Goal: Task Accomplishment & Management: Complete application form

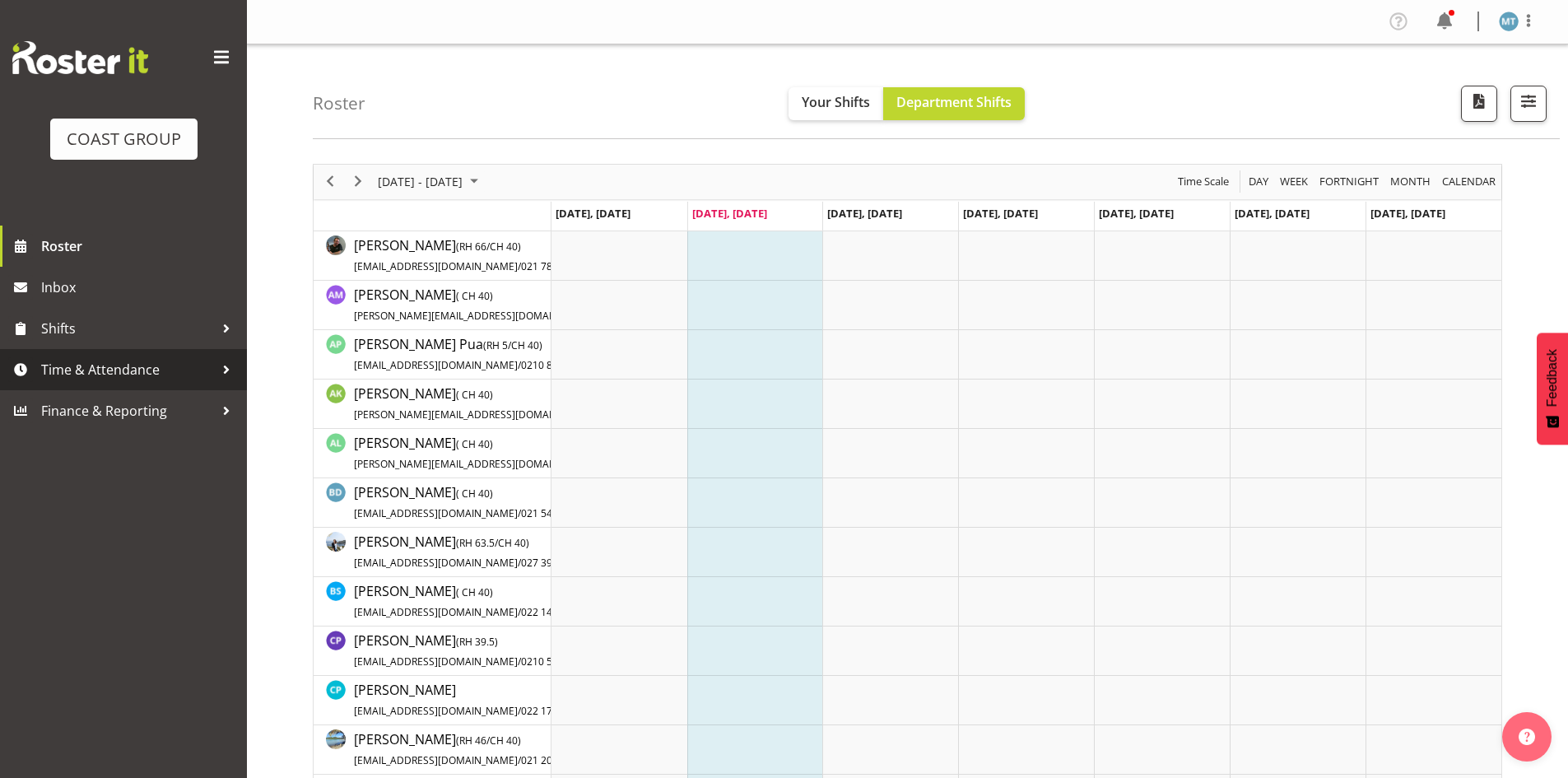
click at [101, 371] on span "Time & Attendance" at bounding box center [128, 369] width 173 height 25
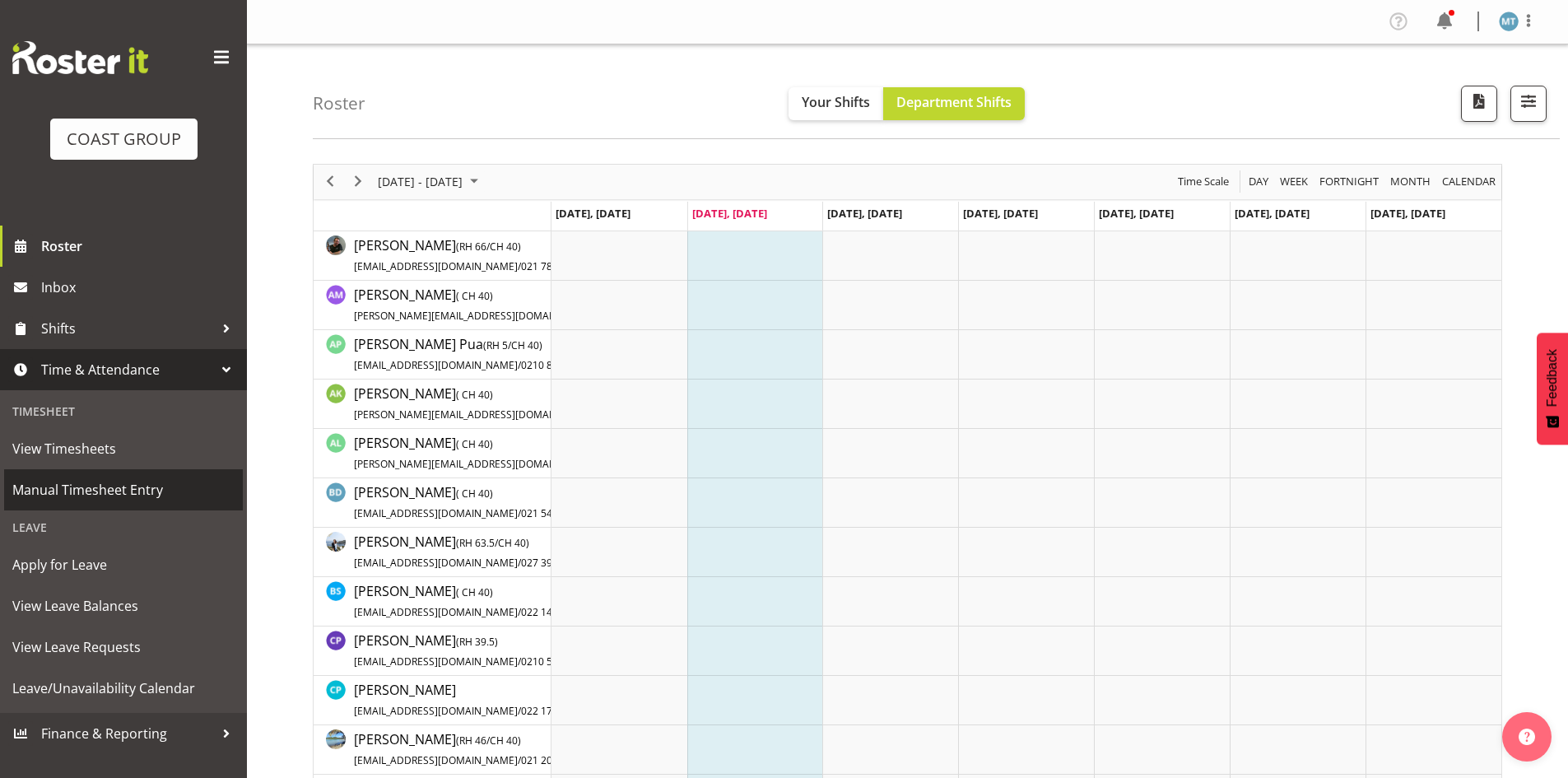
click at [121, 484] on span "Manual Timesheet Entry" at bounding box center [123, 489] width 222 height 25
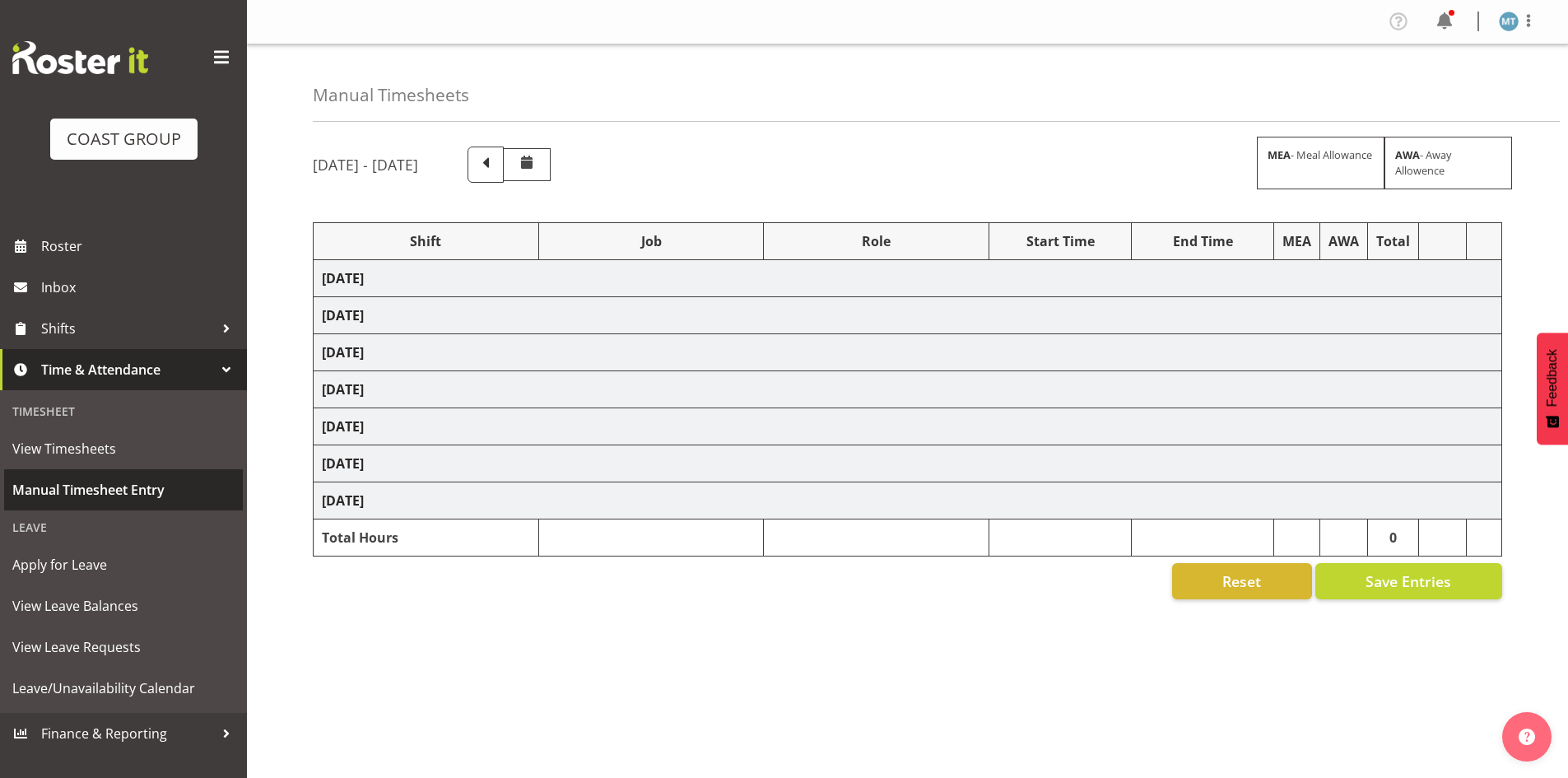
select select "80900"
select select "9443"
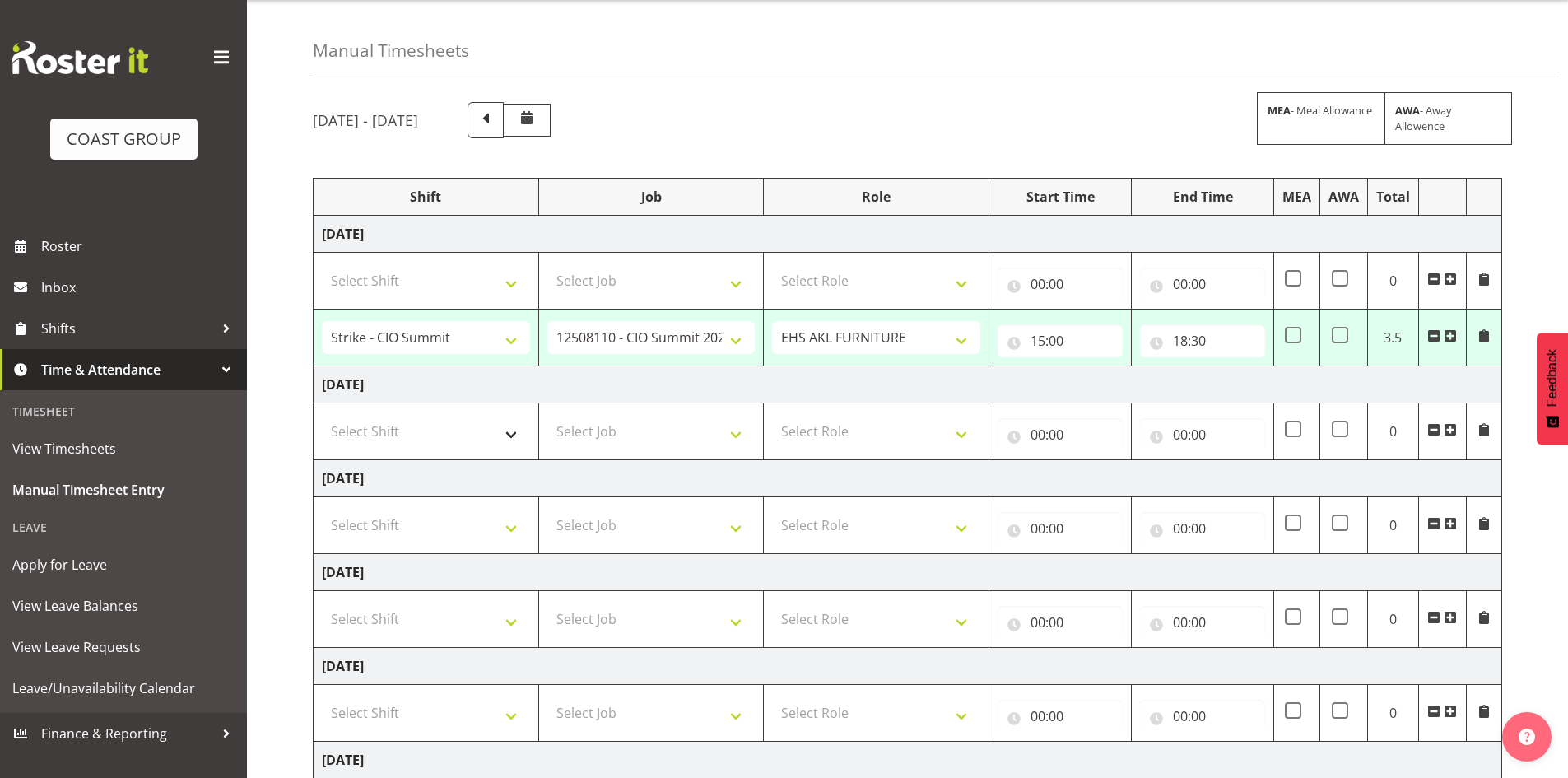
scroll to position [82, 0]
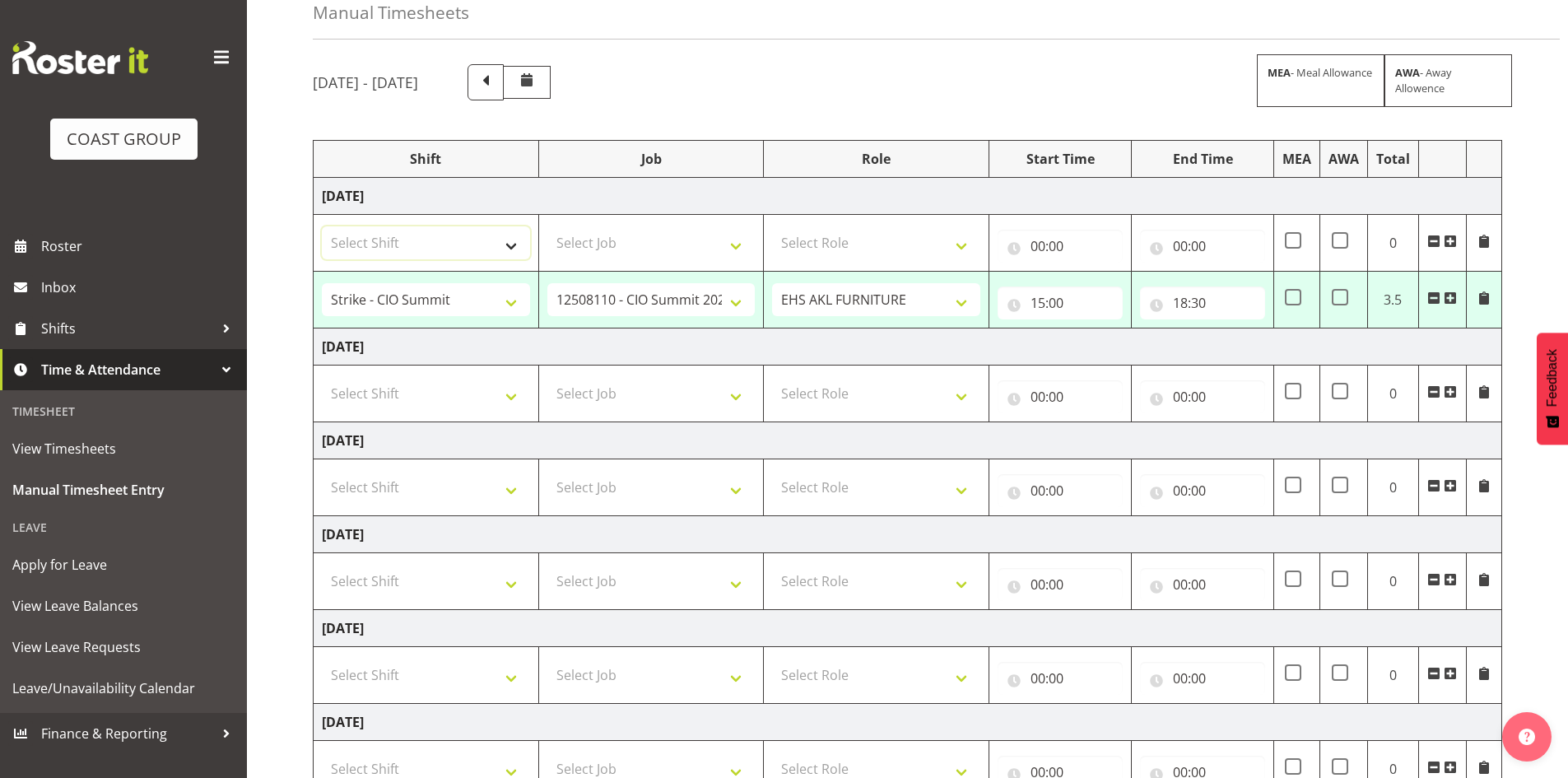
click at [488, 241] on select "Select Shift Assist Carlton EVents Assist Carlton EVents Assist Carlton Events …" at bounding box center [425, 242] width 209 height 33
select select "38155"
click at [321, 226] on select "Select Shift Assist Carlton EVents Assist Carlton EVents Assist Carlton Events …" at bounding box center [425, 242] width 209 height 33
click at [695, 230] on select "Select Job 1 Carlton Events 1 Carlton Hamilton 1 Carlton Wellington 1 EHS WAREH…" at bounding box center [652, 242] width 209 height 33
select select "69"
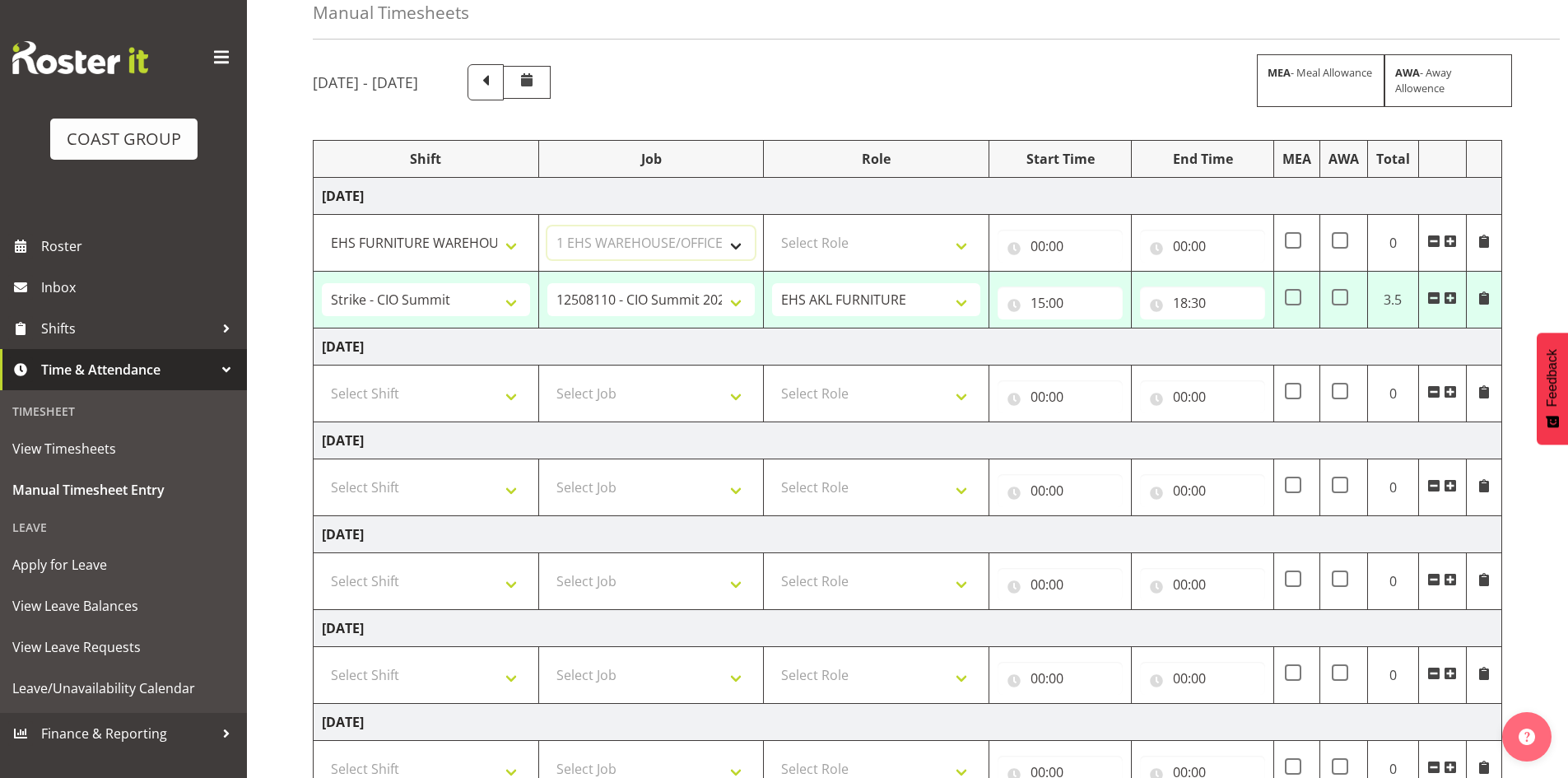
click at [548, 226] on select "Select Job 1 Carlton Events 1 Carlton Hamilton 1 Carlton Wellington 1 EHS WAREH…" at bounding box center [652, 242] width 209 height 33
click at [848, 245] on select "Select Role EHS AKL FURNITURE" at bounding box center [876, 242] width 209 height 33
select select "189"
click at [772, 226] on select "Select Role EHS AKL FURNITURE" at bounding box center [876, 242] width 209 height 33
click at [1034, 236] on input "00:00" at bounding box center [1060, 245] width 126 height 33
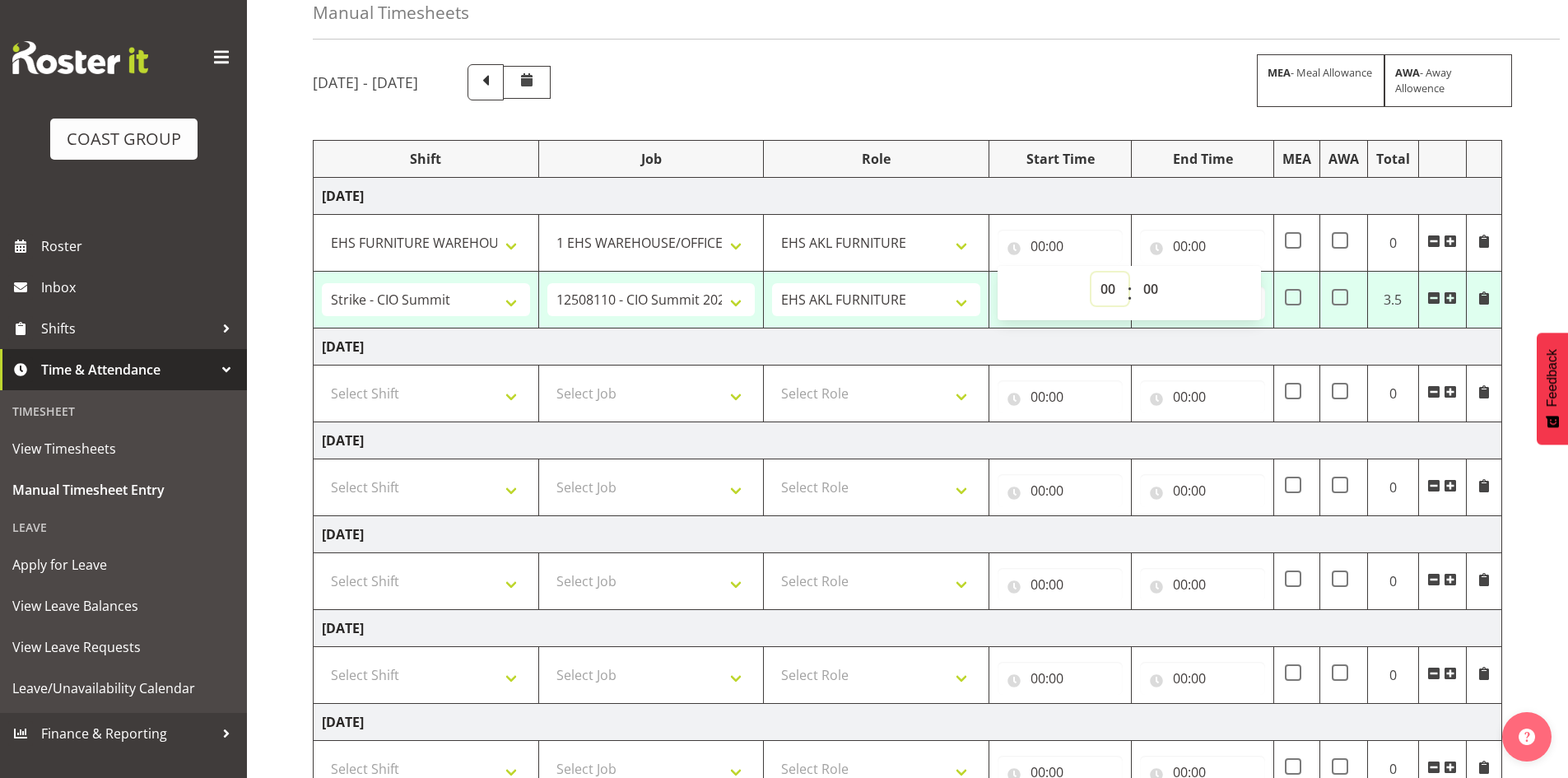
click at [1107, 291] on select "00 01 02 03 04 05 06 07 08 09 10 11 12 13 14 15 16 17 18 19 20 21 22 23" at bounding box center [1109, 289] width 37 height 33
select select "7"
click at [1091, 273] on select "00 01 02 03 04 05 06 07 08 09 10 11 12 13 14 15 16 17 18 19 20 21 22 23" at bounding box center [1109, 289] width 37 height 33
type input "07:00"
click at [1147, 282] on select "00 01 02 03 04 05 06 07 08 09 10 11 12 13 14 15 16 17 18 19 20 21 22 23 24 25 2…" at bounding box center [1152, 289] width 37 height 33
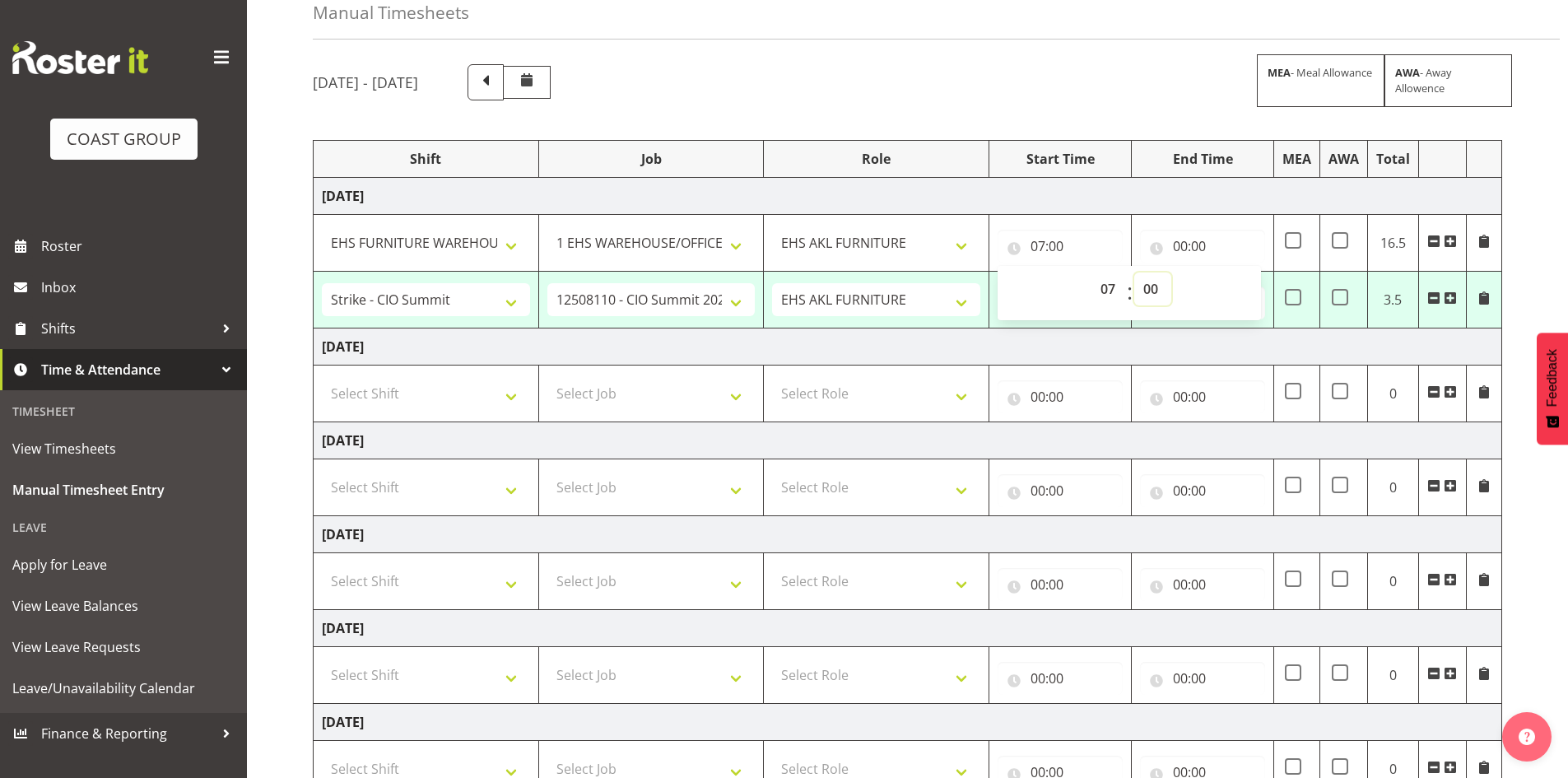
select select "30"
click at [1134, 273] on select "00 01 02 03 04 05 06 07 08 09 10 11 12 13 14 15 16 17 18 19 20 21 22 23 24 25 2…" at bounding box center [1152, 289] width 37 height 33
type input "07:30"
click at [1180, 246] on input "00:00" at bounding box center [1202, 245] width 126 height 33
click at [1246, 297] on select "00 01 02 03 04 05 06 07 08 09 10 11 12 13 14 15 16 17 18 19 20 21 22 23" at bounding box center [1252, 289] width 37 height 33
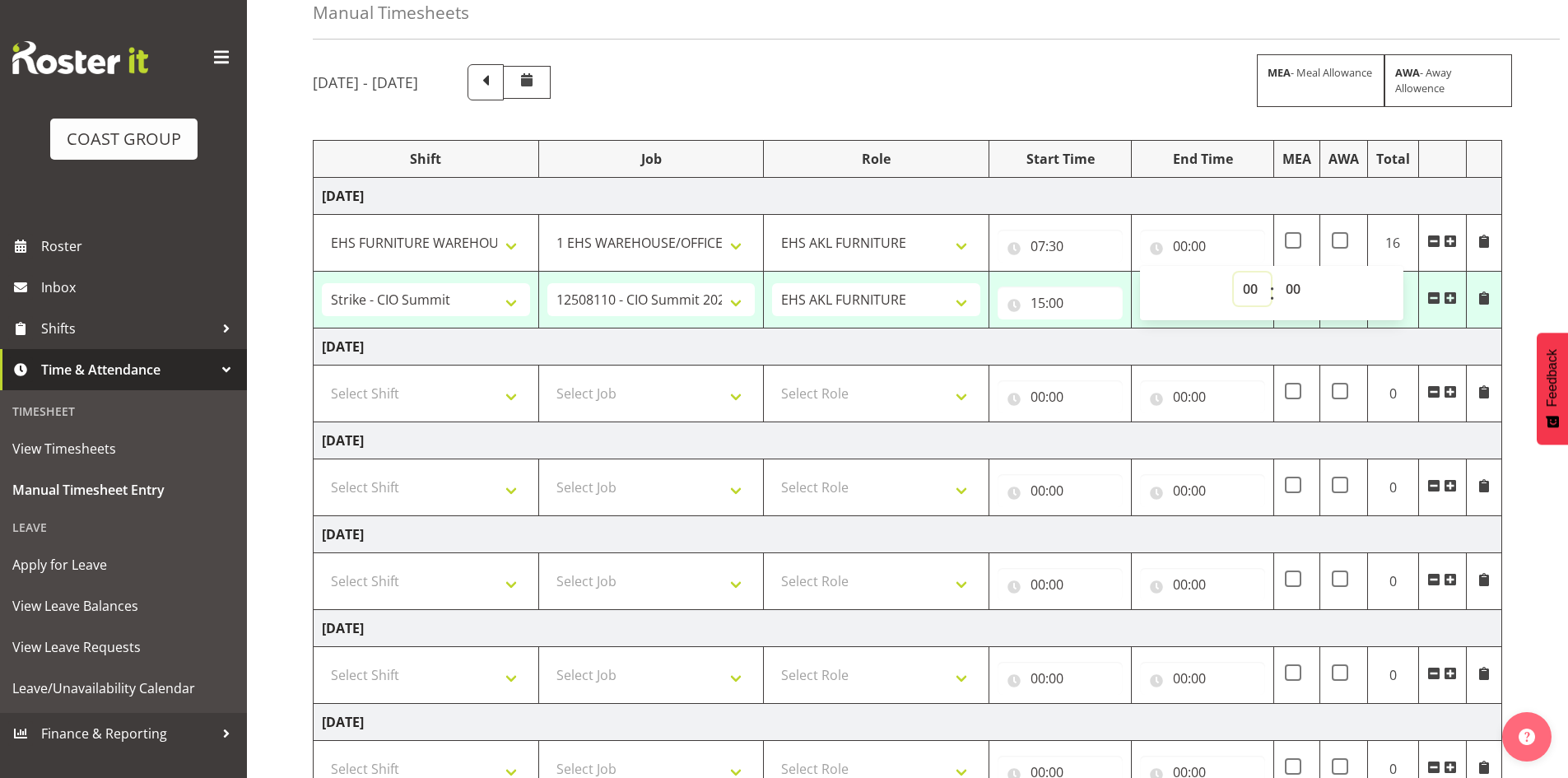
select select "15"
click at [1234, 273] on select "00 01 02 03 04 05 06 07 08 09 10 11 12 13 14 15 16 17 18 19 20 21 22 23" at bounding box center [1252, 289] width 37 height 33
type input "15:00"
click at [1235, 344] on td "Thursday 21st August 2025" at bounding box center [908, 346] width 1188 height 37
click at [489, 383] on select "Select Shift Assist Carlton EVents Assist Carlton EVents Assist Carlton Events …" at bounding box center [425, 392] width 209 height 33
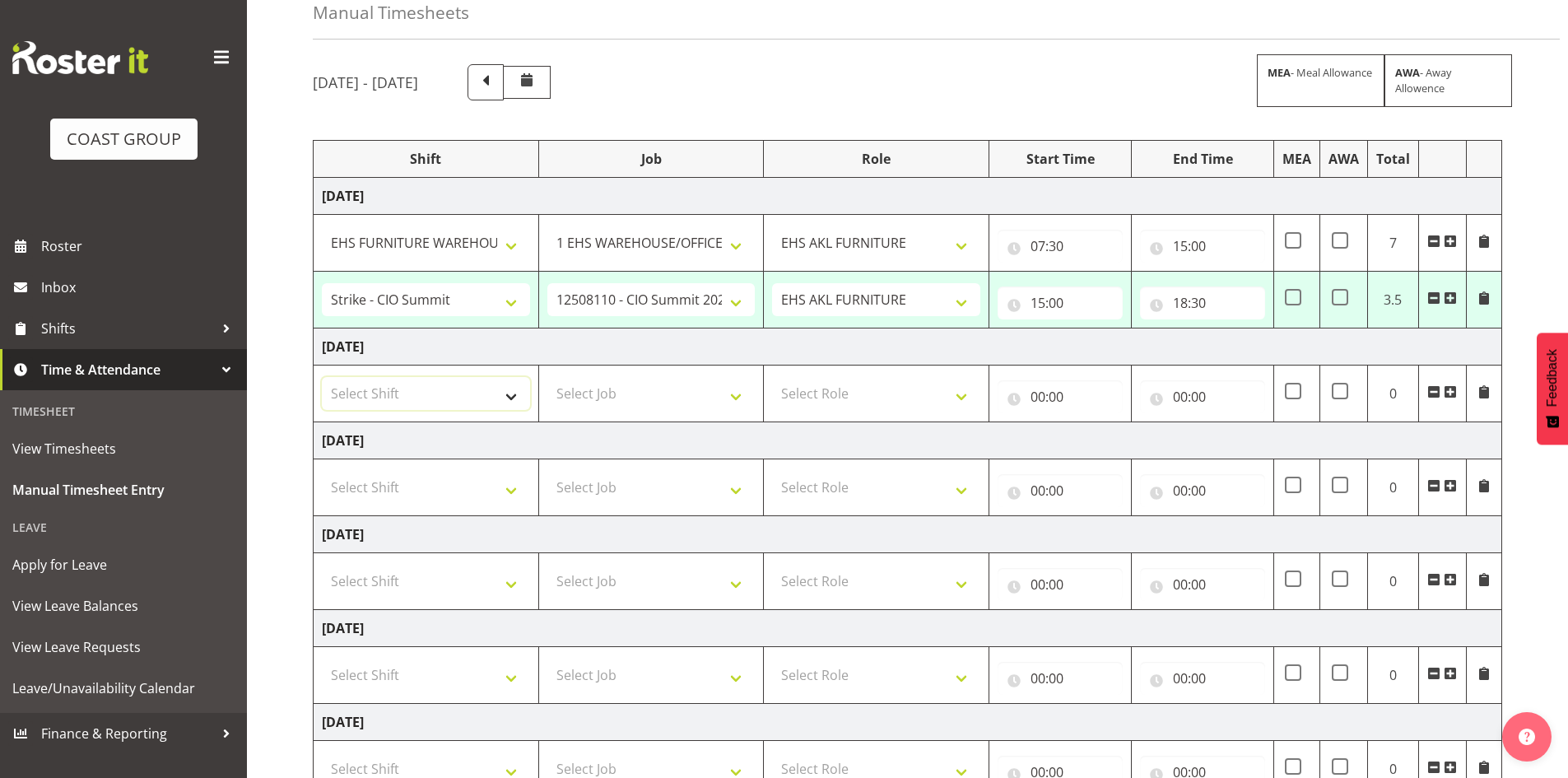
select select "38155"
click at [321, 377] on select "Select Shift Assist Carlton EVents Assist Carlton EVents Assist Carlton Events …" at bounding box center [425, 392] width 209 height 33
click at [603, 400] on select "Select Job 1 Carlton Events 1 Carlton Hamilton 1 Carlton Wellington 1 EHS WAREH…" at bounding box center [652, 392] width 209 height 33
select select "69"
click at [548, 377] on select "Select Job 1 Carlton Events 1 Carlton Hamilton 1 Carlton Wellington 1 EHS WAREH…" at bounding box center [652, 392] width 209 height 33
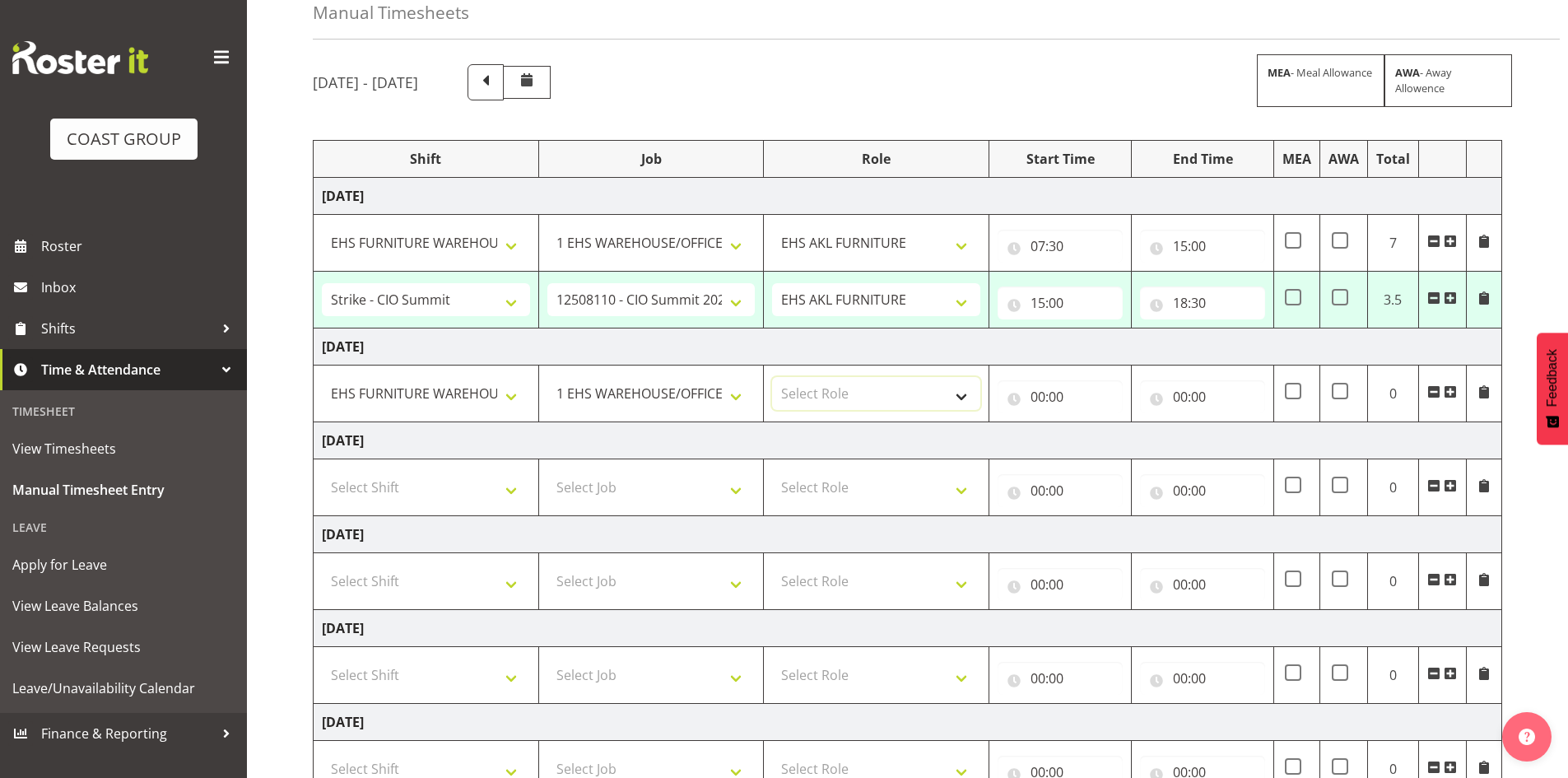
click at [823, 387] on select "Select Role EHS AKL FURNITURE" at bounding box center [876, 392] width 209 height 33
select select "189"
click at [772, 377] on select "Select Role EHS AKL FURNITURE" at bounding box center [876, 392] width 209 height 33
click at [1047, 390] on input "00:00" at bounding box center [1060, 396] width 126 height 33
click at [1106, 438] on select "00 01 02 03 04 05 06 07 08 09 10 11 12 13 14 15 16 17 18 19 20 21 22 23" at bounding box center [1109, 439] width 37 height 33
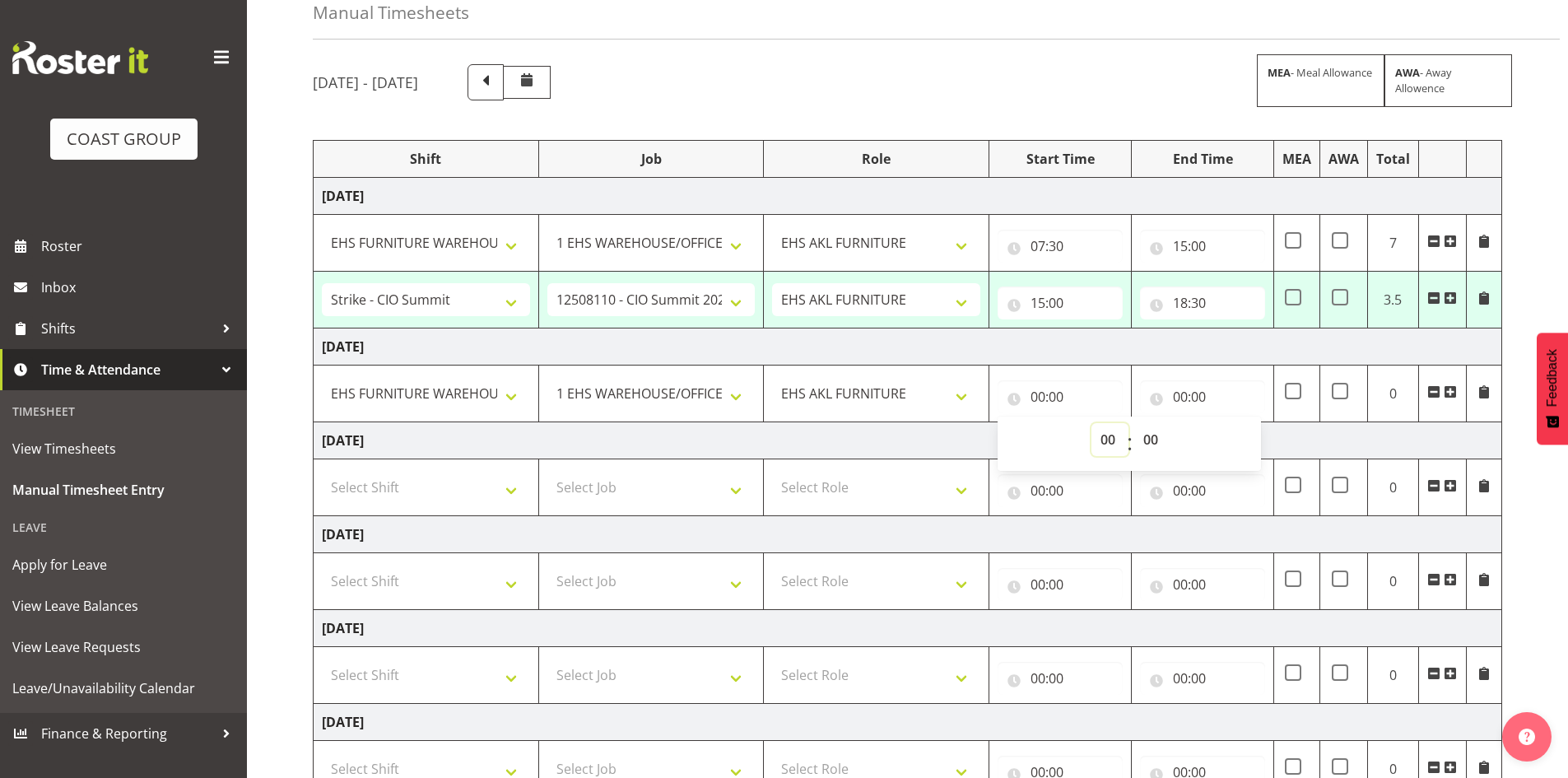
select select "7"
click at [1091, 423] on select "00 01 02 03 04 05 06 07 08 09 10 11 12 13 14 15 16 17 18 19 20 21 22 23" at bounding box center [1109, 439] width 37 height 33
type input "07:00"
click at [1150, 448] on select "00 01 02 03 04 05 06 07 08 09 10 11 12 13 14 15 16 17 18 19 20 21 22 23 24 25 2…" at bounding box center [1152, 439] width 37 height 33
select select "30"
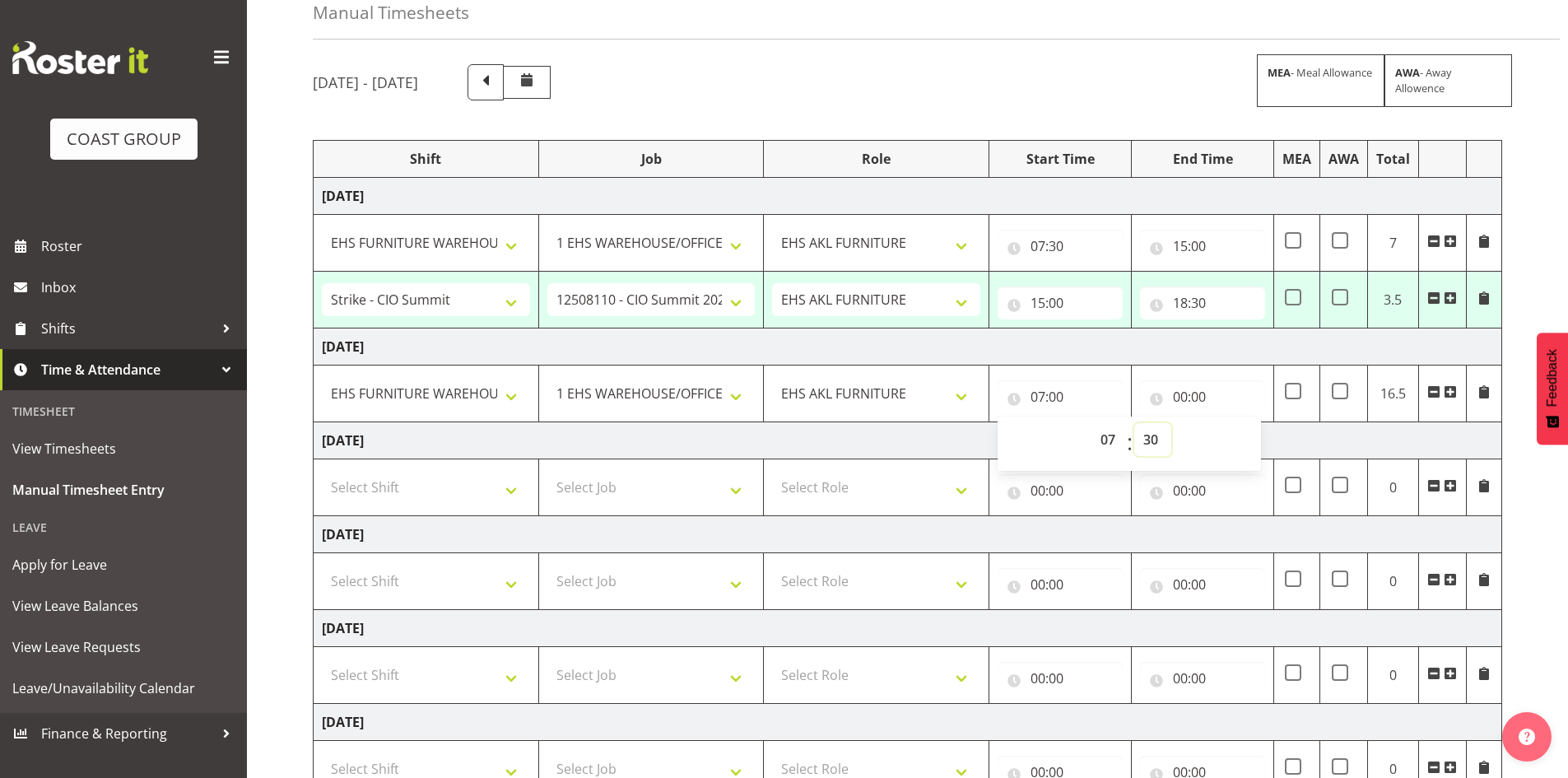
click at [1134, 423] on select "00 01 02 03 04 05 06 07 08 09 10 11 12 13 14 15 16 17 18 19 20 21 22 23 24 25 2…" at bounding box center [1152, 439] width 37 height 33
type input "07:30"
click at [1277, 444] on td "Friday 22nd August 2025" at bounding box center [908, 440] width 1188 height 37
click at [1190, 390] on input "00:00" at bounding box center [1202, 396] width 126 height 33
click at [1245, 447] on select "00 01 02 03 04 05 06 07 08 09 10 11 12 13 14 15 16 17 18 19 20 21 22 23" at bounding box center [1252, 439] width 37 height 33
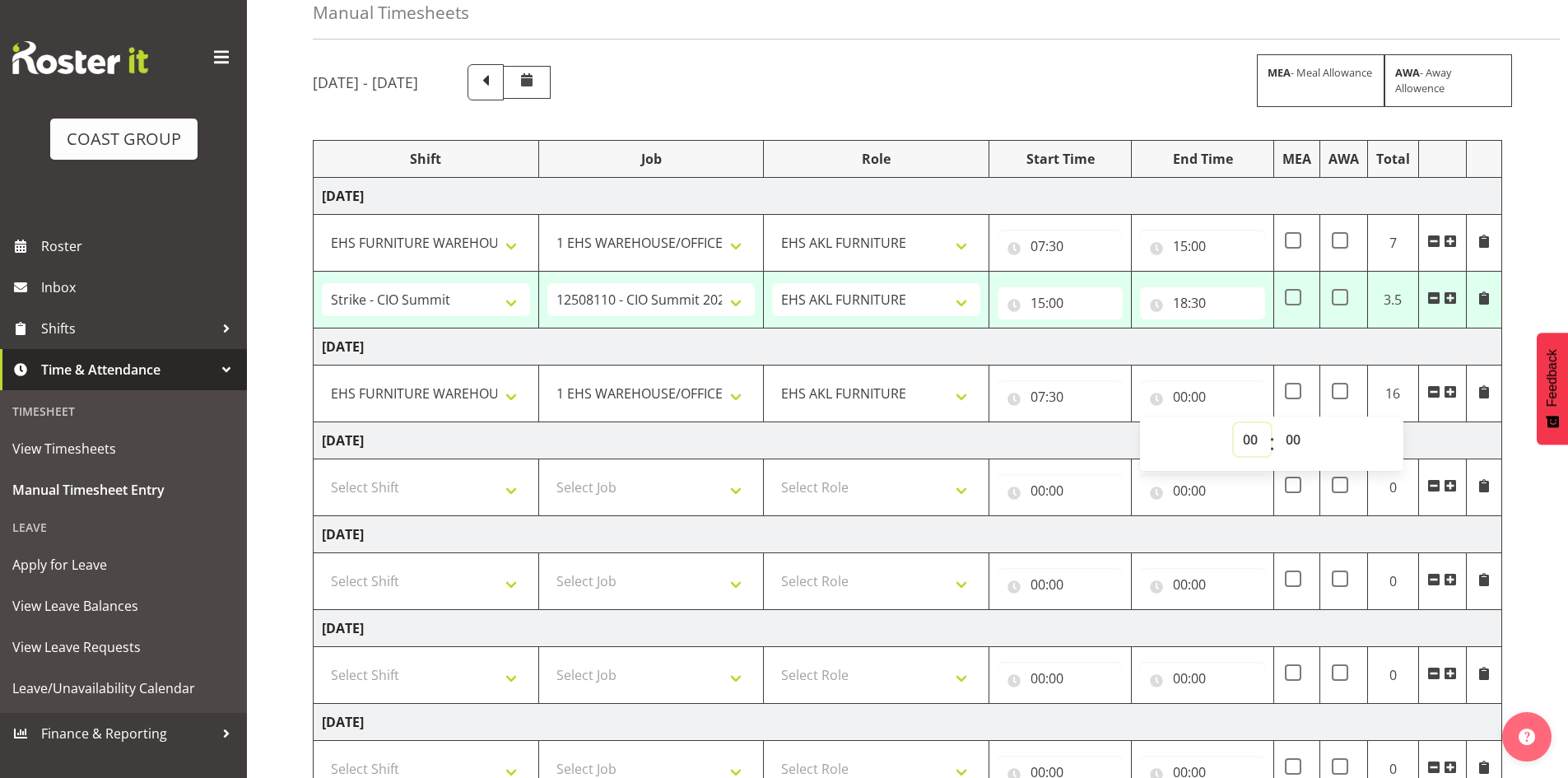
select select "18"
click at [1234, 423] on select "00 01 02 03 04 05 06 07 08 09 10 11 12 13 14 15 16 17 18 19 20 21 22 23" at bounding box center [1252, 439] width 37 height 33
type input "18:00"
click at [1039, 444] on td "Friday 22nd August 2025" at bounding box center [908, 440] width 1188 height 37
click at [503, 492] on select "Select Shift Assist Carlton EVents Assist Carlton EVents Assist Carlton Events …" at bounding box center [425, 486] width 209 height 33
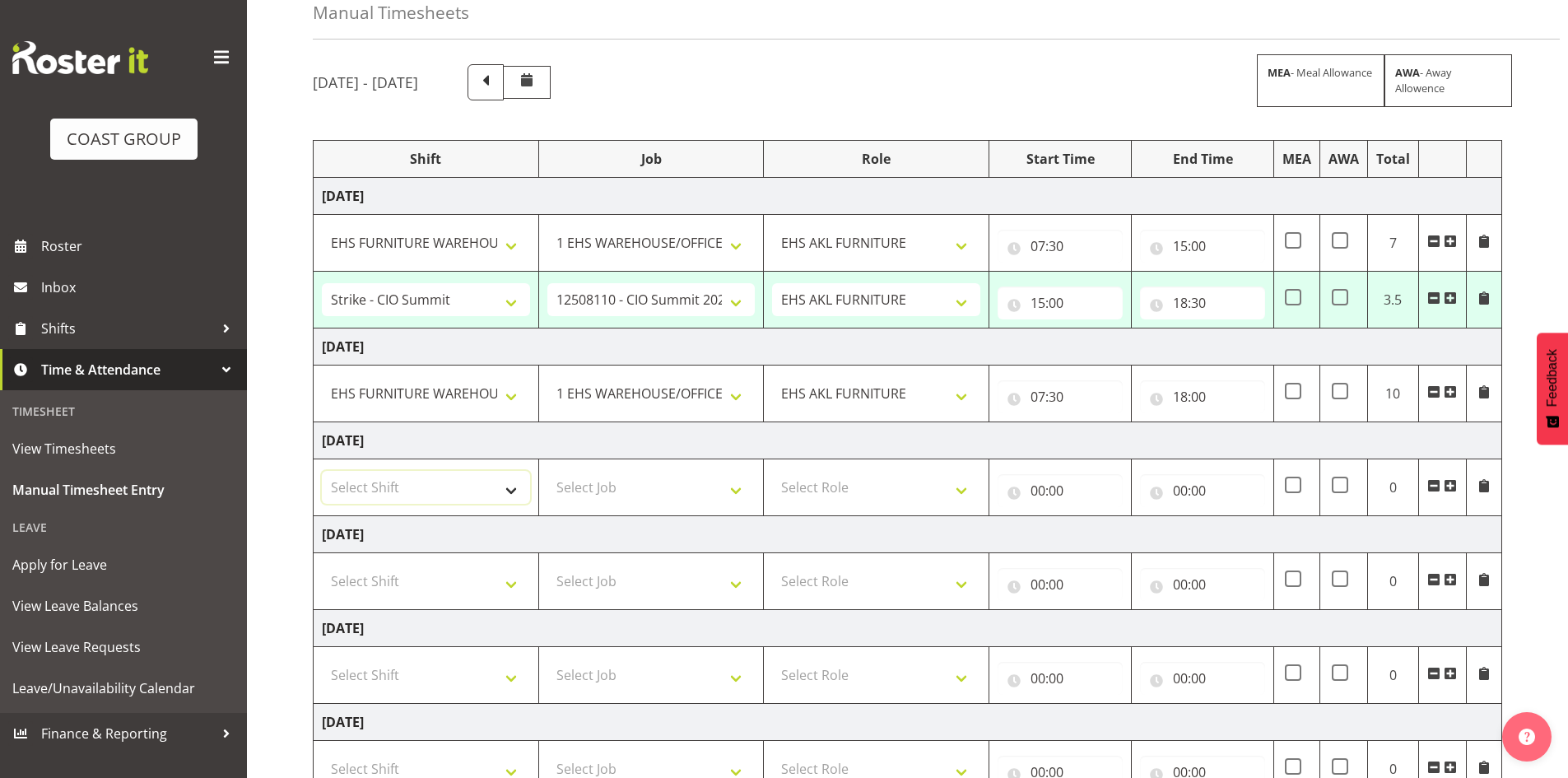
select select "38155"
click at [321, 471] on select "Select Shift Assist Carlton EVents Assist Carlton EVents Assist Carlton Events …" at bounding box center [425, 486] width 209 height 33
click at [573, 492] on select "Select Job 1 Carlton Events 1 Carlton Hamilton 1 Carlton Wellington 1 EHS WAREH…" at bounding box center [652, 486] width 209 height 33
select select "69"
click at [548, 471] on select "Select Job 1 Carlton Events 1 Carlton Hamilton 1 Carlton Wellington 1 EHS WAREH…" at bounding box center [652, 486] width 209 height 33
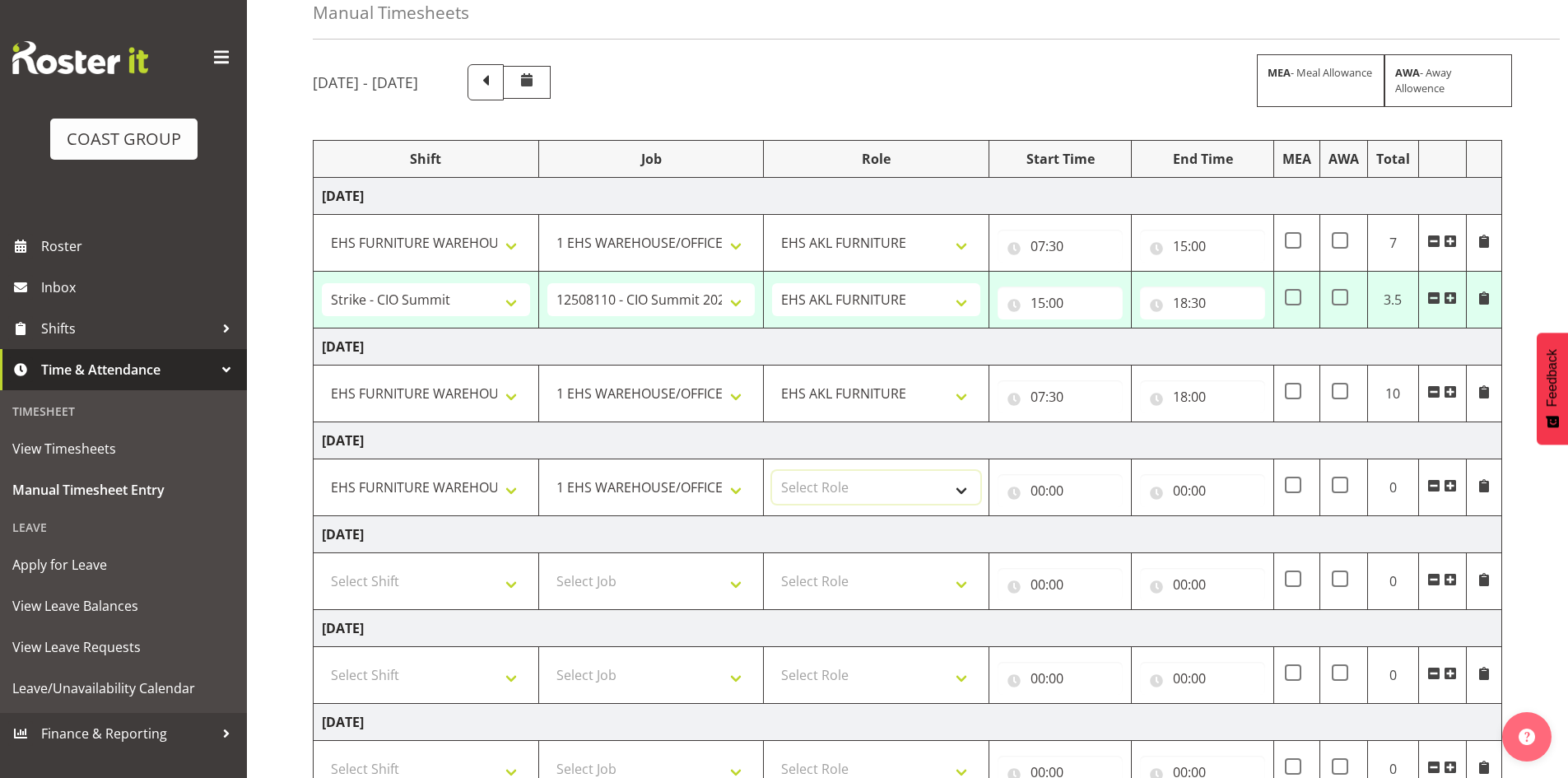
click at [837, 493] on select "Select Role EHS AKL FURNITURE" at bounding box center [876, 486] width 209 height 33
select select "189"
click at [772, 471] on select "Select Role EHS AKL FURNITURE" at bounding box center [876, 486] width 209 height 33
click at [1042, 483] on input "00:00" at bounding box center [1060, 489] width 126 height 33
click at [1104, 532] on select "00 01 02 03 04 05 06 07 08 09 10 11 12 13 14 15 16 17 18 19 20 21 22 23" at bounding box center [1109, 533] width 37 height 33
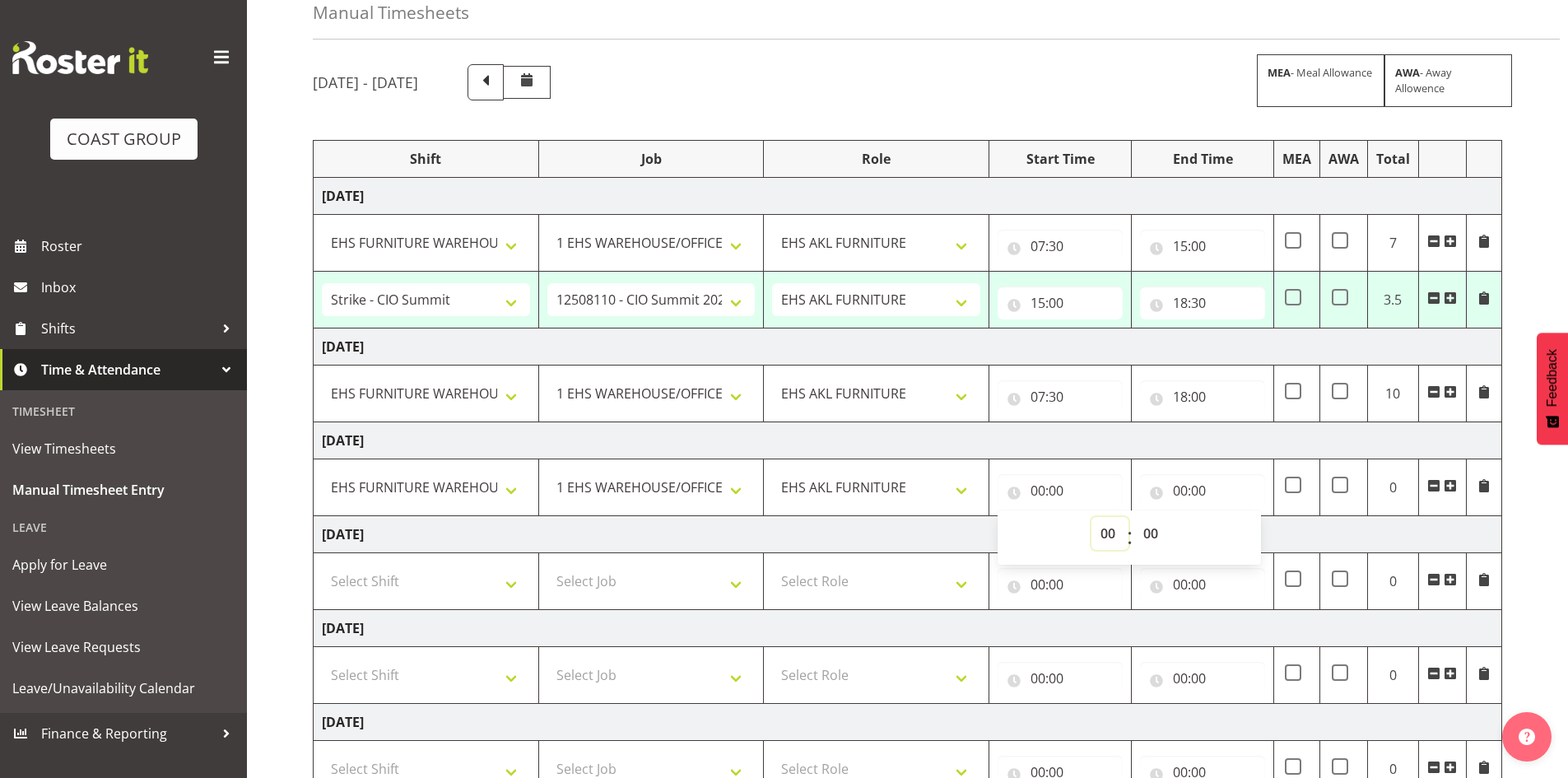
select select "7"
click at [1091, 517] on select "00 01 02 03 04 05 06 07 08 09 10 11 12 13 14 15 16 17 18 19 20 21 22 23" at bounding box center [1109, 533] width 37 height 33
type input "07:00"
click at [1145, 524] on select "00 01 02 03 04 05 06 07 08 09 10 11 12 13 14 15 16 17 18 19 20 21 22 23 24 25 2…" at bounding box center [1152, 533] width 37 height 33
select select "30"
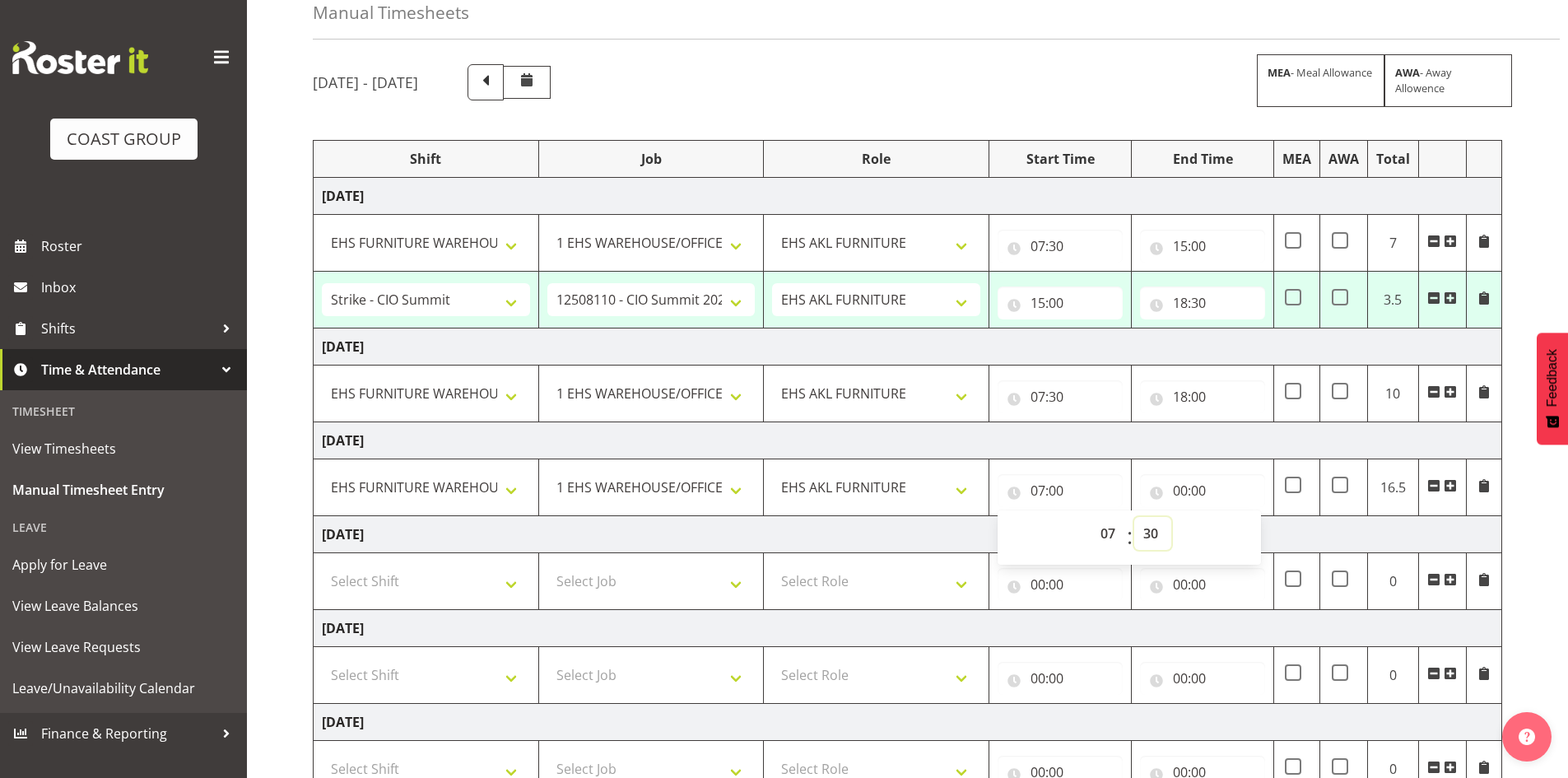
click at [1134, 517] on select "00 01 02 03 04 05 06 07 08 09 10 11 12 13 14 15 16 17 18 19 20 21 22 23 24 25 2…" at bounding box center [1152, 533] width 37 height 33
type input "07:30"
click at [1190, 493] on input "00:00" at bounding box center [1202, 489] width 126 height 33
click at [1240, 529] on select "00 01 02 03 04 05 06 07 08 09 10 11 12 13 14 15 16 17 18 19 20 21 22 23" at bounding box center [1252, 533] width 37 height 33
select select "16"
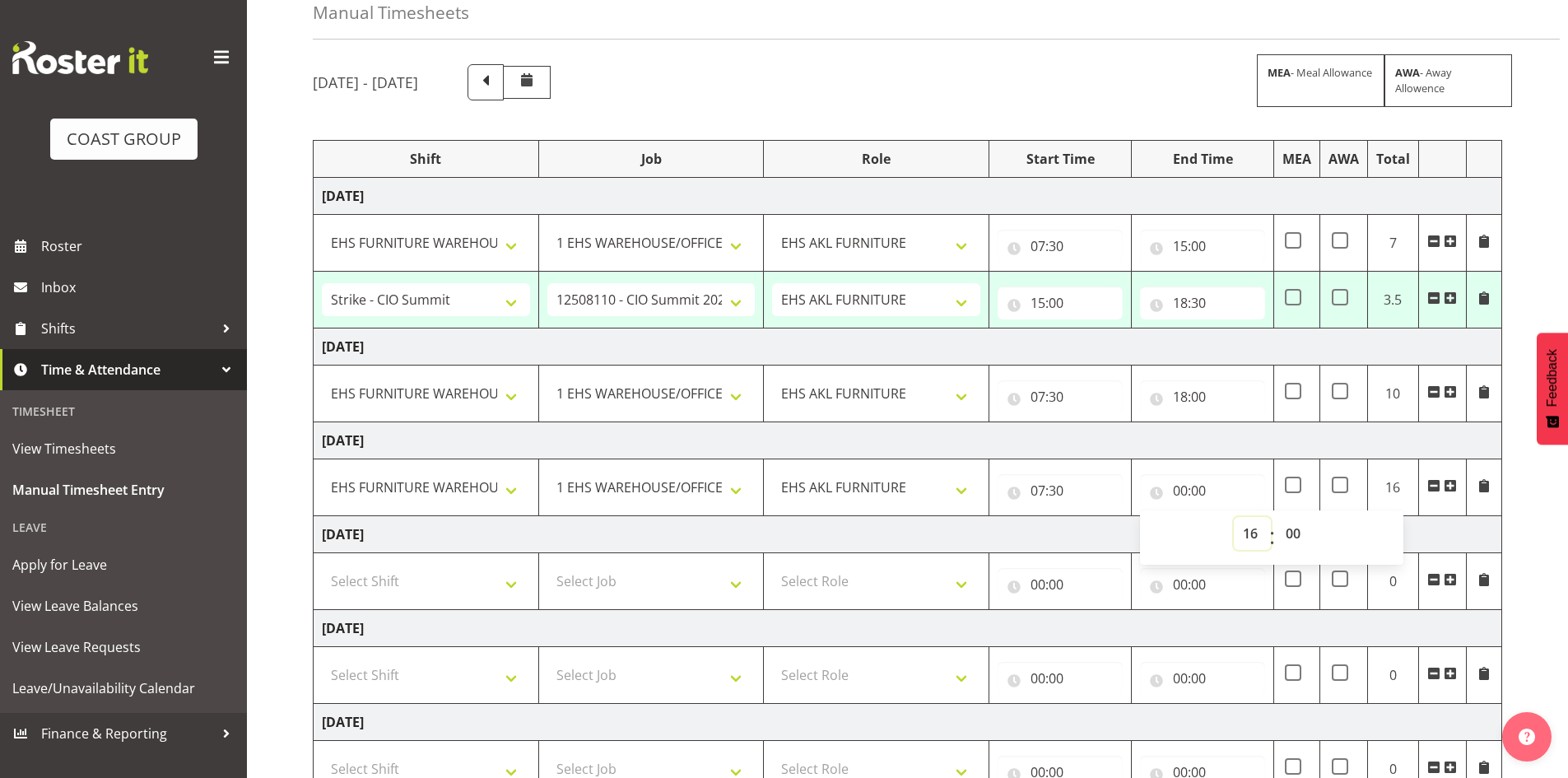
click at [1234, 517] on select "00 01 02 03 04 05 06 07 08 09 10 11 12 13 14 15 16 17 18 19 20 21 22 23" at bounding box center [1252, 533] width 37 height 33
type input "16:00"
click at [1113, 529] on td "Saturday 23rd August 2025" at bounding box center [908, 534] width 1188 height 37
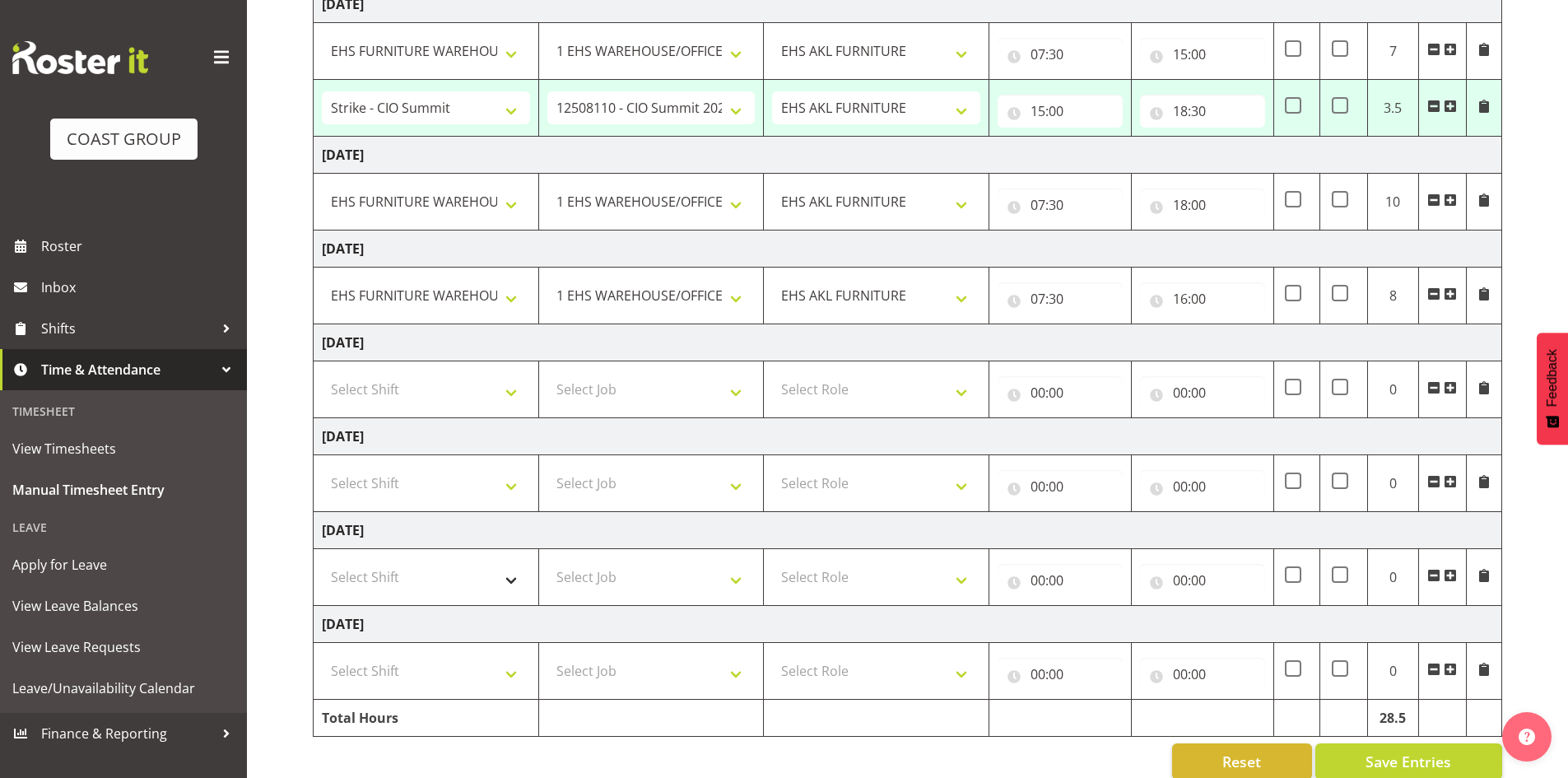
scroll to position [301, 0]
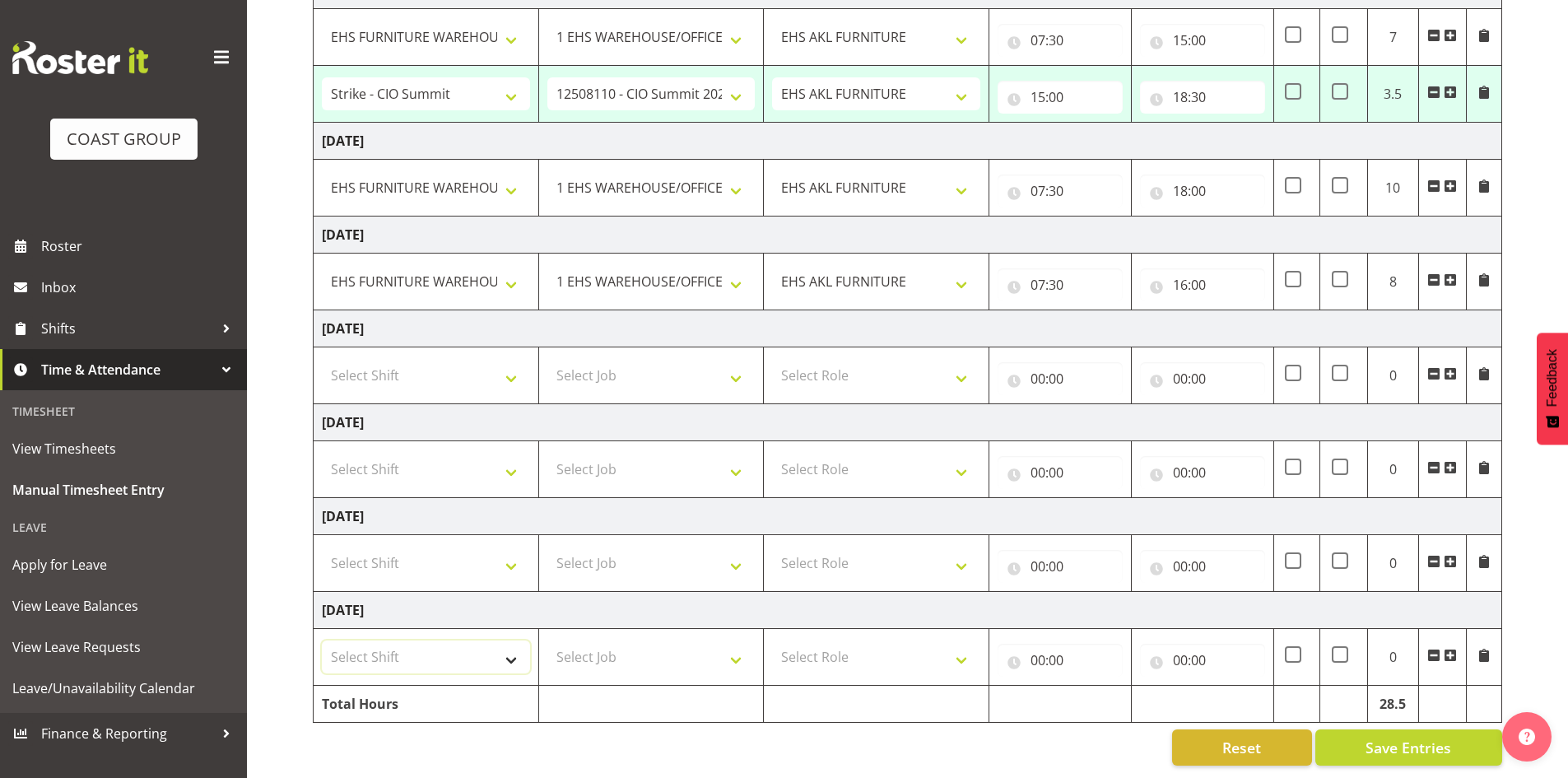
click at [437, 653] on select "Select Shift Assist Carlton EVents Assist Carlton EVents Assist Carlton Events …" at bounding box center [425, 656] width 209 height 33
select select "38155"
click at [321, 641] on select "Select Shift Assist Carlton EVents Assist Carlton EVents Assist Carlton Events …" at bounding box center [425, 656] width 209 height 33
click at [579, 641] on select "Select Job 1 Carlton Events 1 Carlton Hamilton 1 Carlton Wellington 1 EHS WAREH…" at bounding box center [652, 656] width 209 height 33
select select "69"
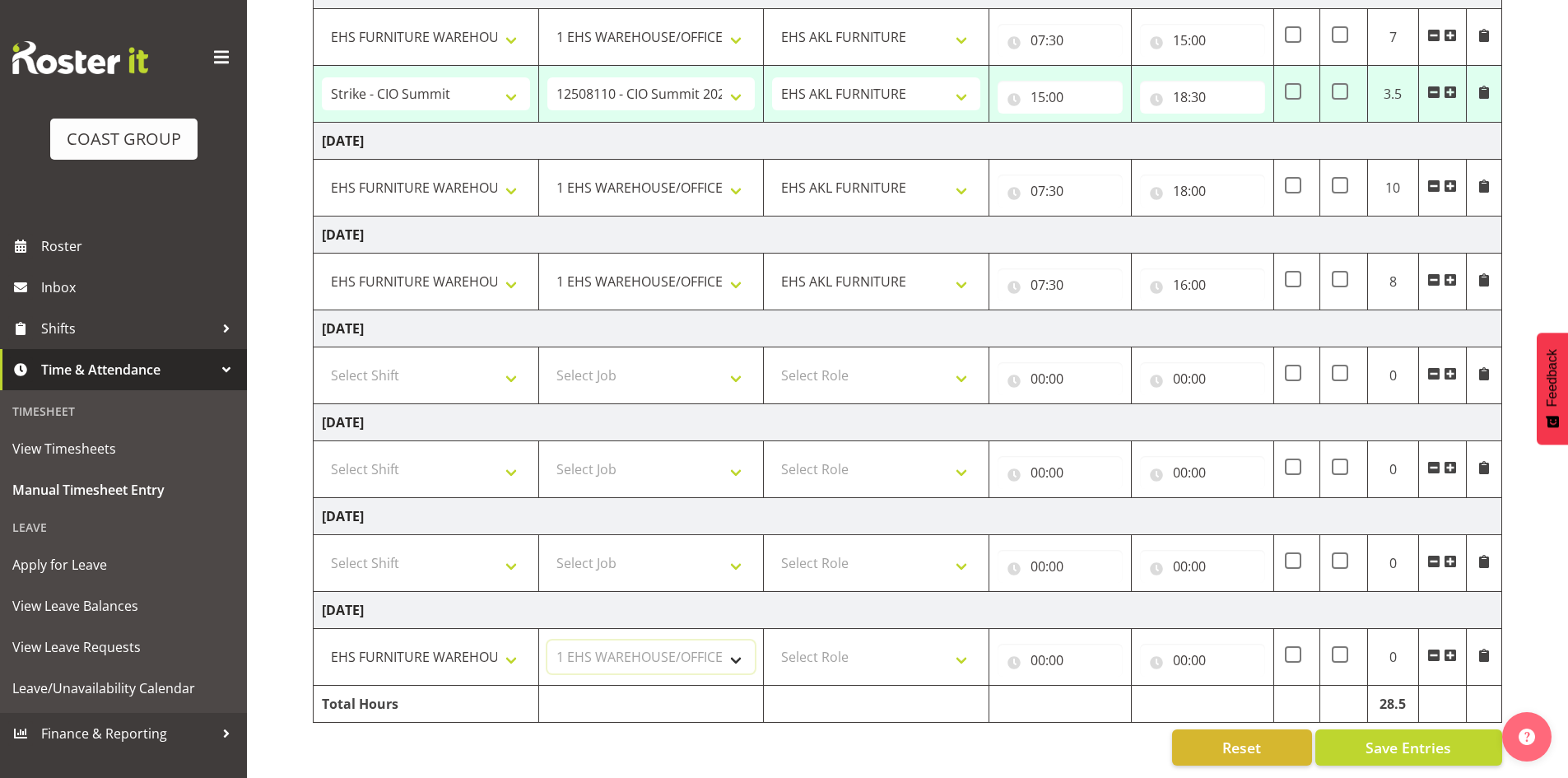
click at [548, 641] on select "Select Job 1 Carlton Events 1 Carlton Hamilton 1 Carlton Wellington 1 EHS WAREH…" at bounding box center [652, 656] width 209 height 33
click at [825, 644] on select "Select Role EHS AKL FURNITURE" at bounding box center [876, 656] width 209 height 33
select select "189"
click at [772, 641] on select "Select Role EHS AKL FURNITURE" at bounding box center [876, 656] width 209 height 33
click at [1033, 648] on input "00:00" at bounding box center [1060, 659] width 126 height 33
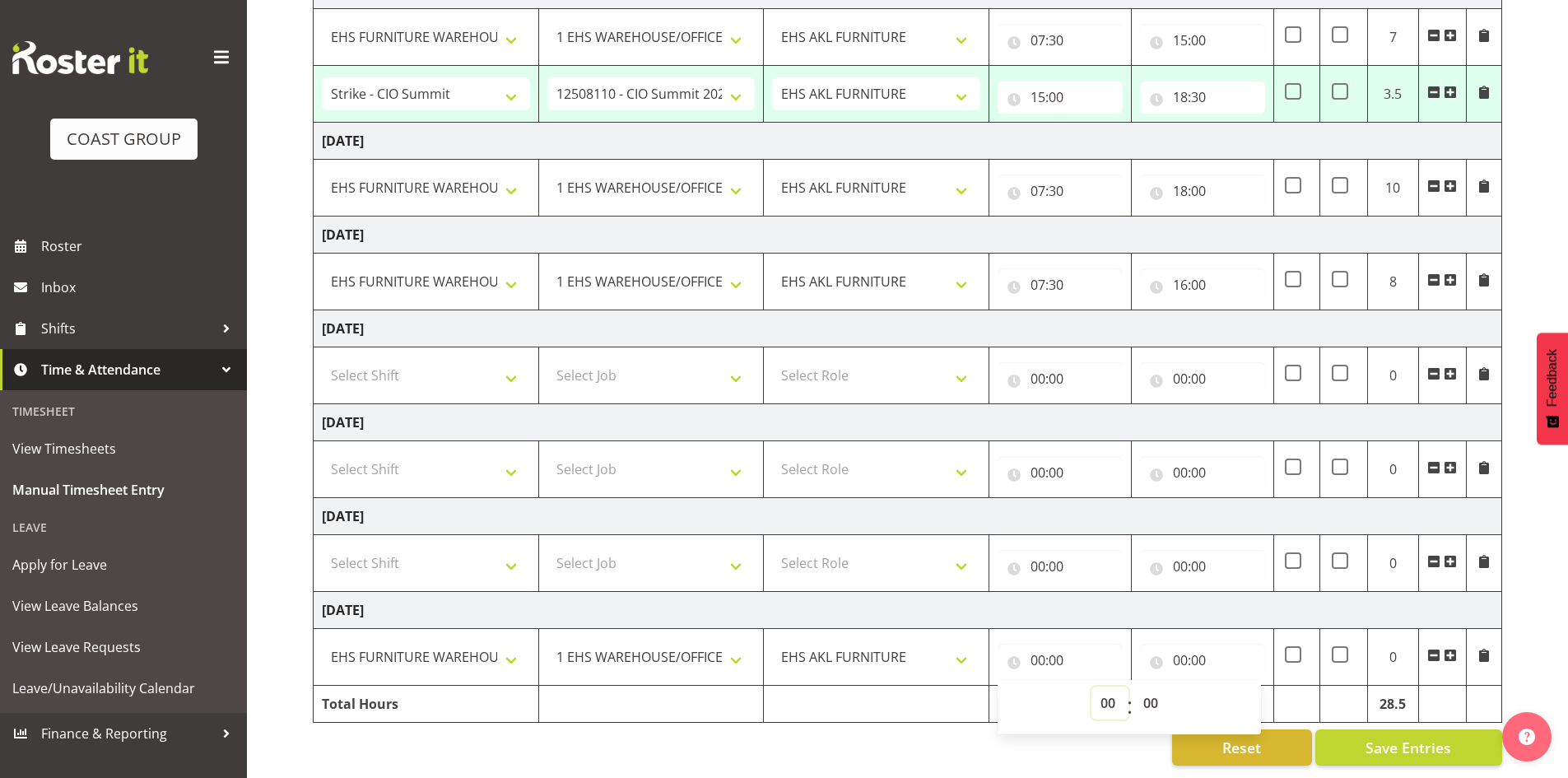
click at [1101, 686] on select "00 01 02 03 04 05 06 07 08 09 10 11 12 13 14 15 16 17 18 19 20 21 22 23" at bounding box center [1109, 702] width 37 height 33
select select "7"
click at [1091, 686] on select "00 01 02 03 04 05 06 07 08 09 10 11 12 13 14 15 16 17 18 19 20 21 22 23" at bounding box center [1109, 702] width 37 height 33
type input "07:00"
drag, startPoint x: 1147, startPoint y: 684, endPoint x: 1145, endPoint y: 674, distance: 10.2
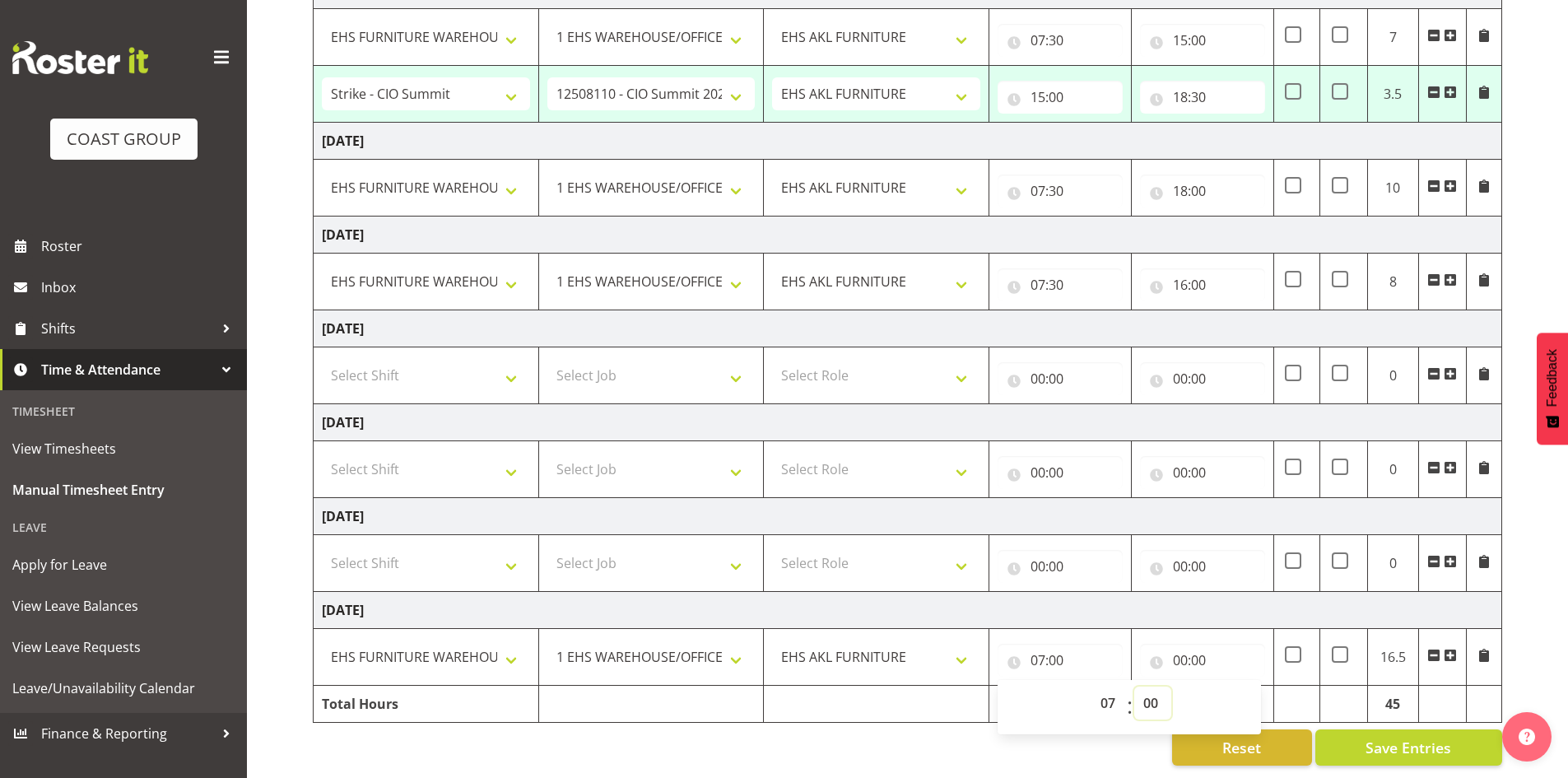
click at [1146, 686] on select "00 01 02 03 04 05 06 07 08 09 10 11 12 13 14 15 16 17 18 19 20 21 22 23 24 25 2…" at bounding box center [1152, 702] width 37 height 33
select select "30"
click at [1134, 686] on select "00 01 02 03 04 05 06 07 08 09 10 11 12 13 14 15 16 17 18 19 20 21 22 23 24 25 2…" at bounding box center [1152, 702] width 37 height 33
type input "07:30"
click at [1192, 644] on input "00:00" at bounding box center [1202, 659] width 126 height 33
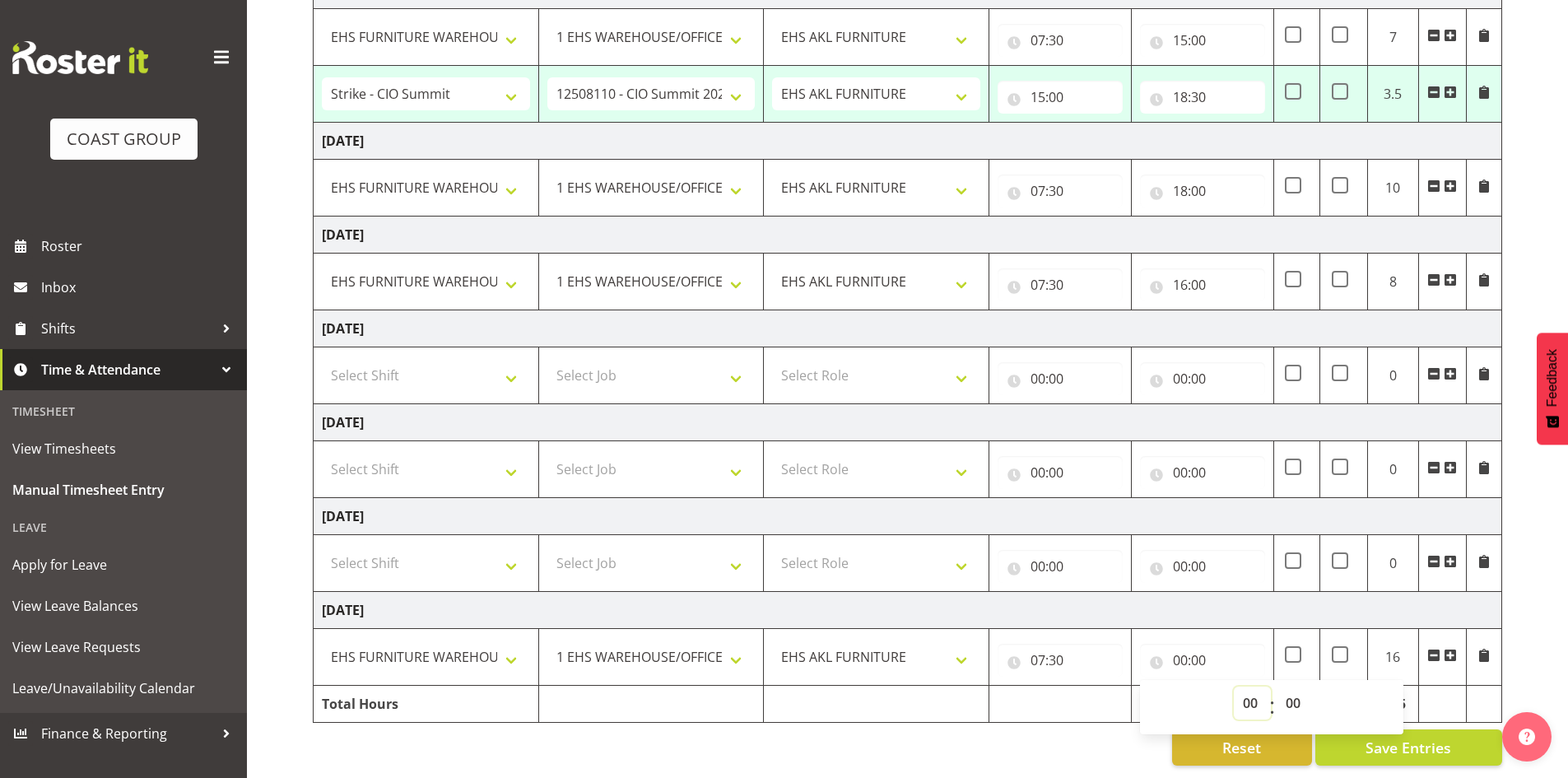
click at [1259, 690] on select "00 01 02 03 04 05 06 07 08 09 10 11 12 13 14 15 16 17 18 19 20 21 22 23" at bounding box center [1252, 702] width 37 height 33
select select "17"
click at [1234, 686] on select "00 01 02 03 04 05 06 07 08 09 10 11 12 13 14 15 16 17 18 19 20 21 22 23" at bounding box center [1252, 702] width 37 height 33
type input "17:00"
click at [1251, 606] on td "Tuesday 26th August 2025" at bounding box center [908, 609] width 1188 height 37
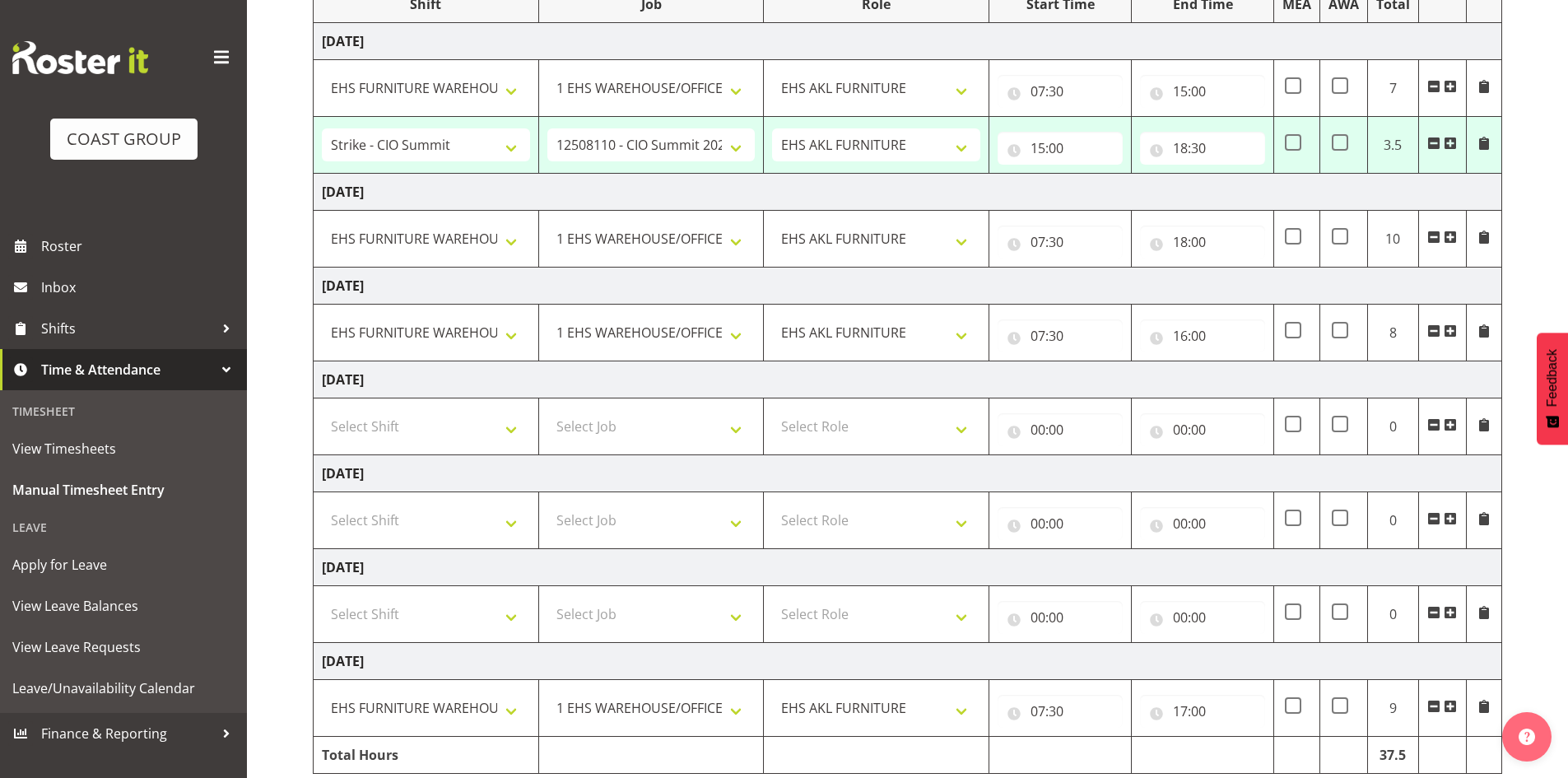
scroll to position [218, 0]
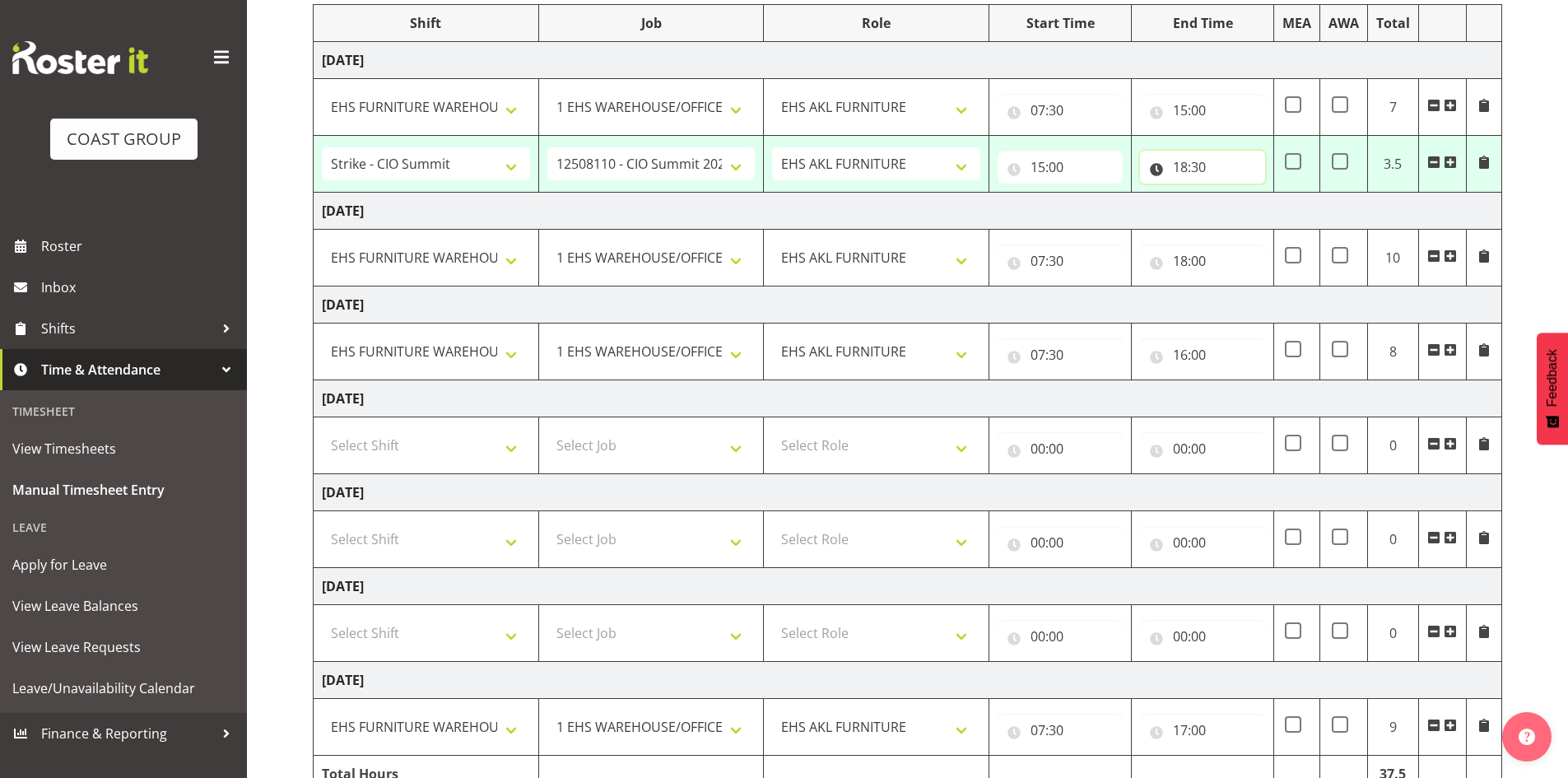
click at [1178, 162] on input "18:30" at bounding box center [1202, 166] width 126 height 33
click at [1250, 214] on select "00 01 02 03 04 05 06 07 08 09 10 11 12 13 14 15 16 17 18 19 20 21 22 23" at bounding box center [1252, 210] width 37 height 33
select select "19"
click at [1234, 194] on select "00 01 02 03 04 05 06 07 08 09 10 11 12 13 14 15 16 17 18 19 20 21 22 23" at bounding box center [1252, 210] width 37 height 33
type input "19:30"
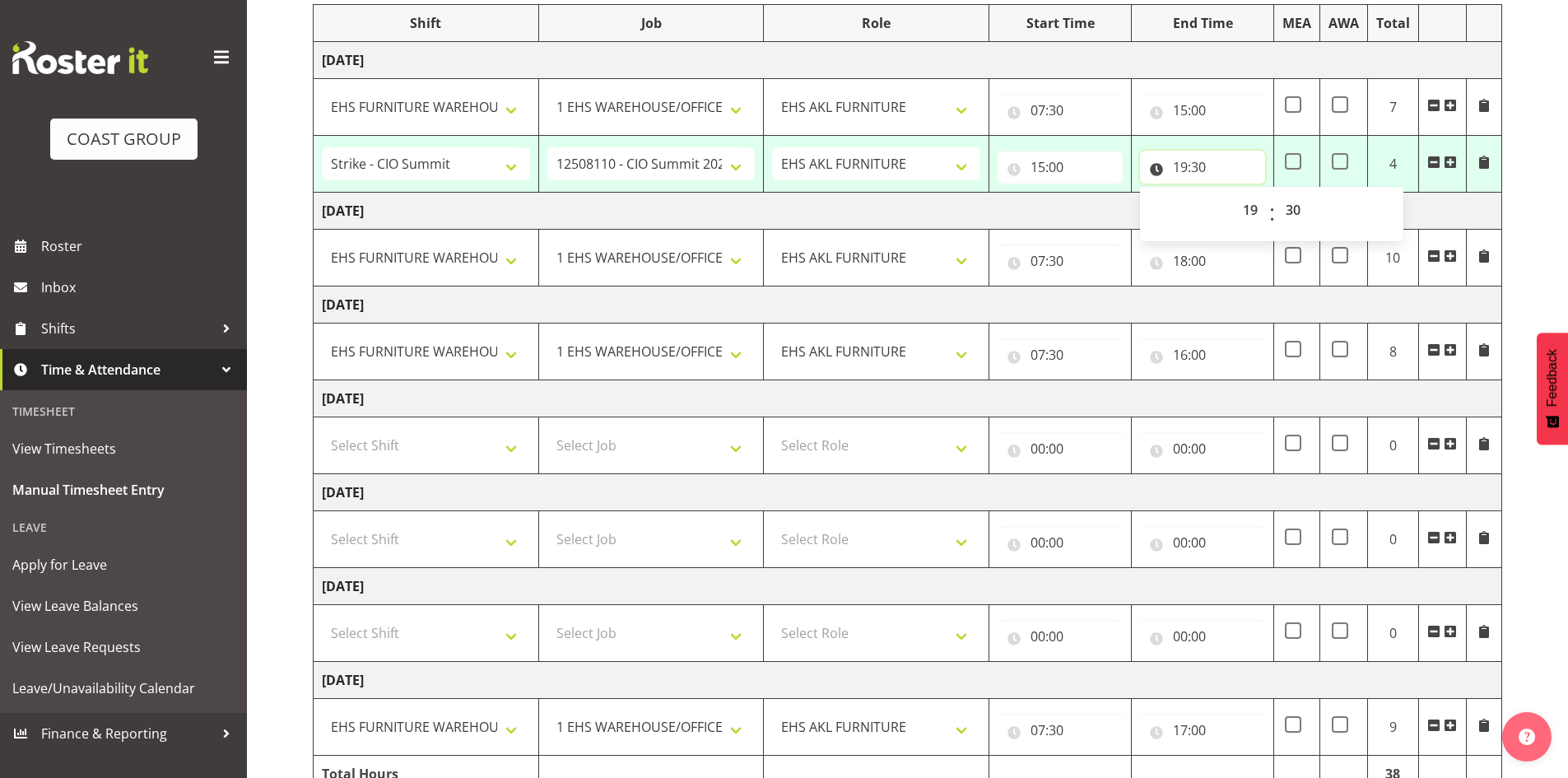
click at [1200, 159] on input "19:30" at bounding box center [1202, 166] width 126 height 33
click at [1200, 166] on input "19:30" at bounding box center [1202, 166] width 126 height 33
click at [1299, 206] on select "00 01 02 03 04 05 06 07 08 09 10 11 12 13 14 15 16 17 18 19 20 21 22 23 24 25 2…" at bounding box center [1294, 210] width 37 height 33
select select "0"
click at [1276, 194] on select "00 01 02 03 04 05 06 07 08 09 10 11 12 13 14 15 16 17 18 19 20 21 22 23 24 25 2…" at bounding box center [1294, 210] width 37 height 33
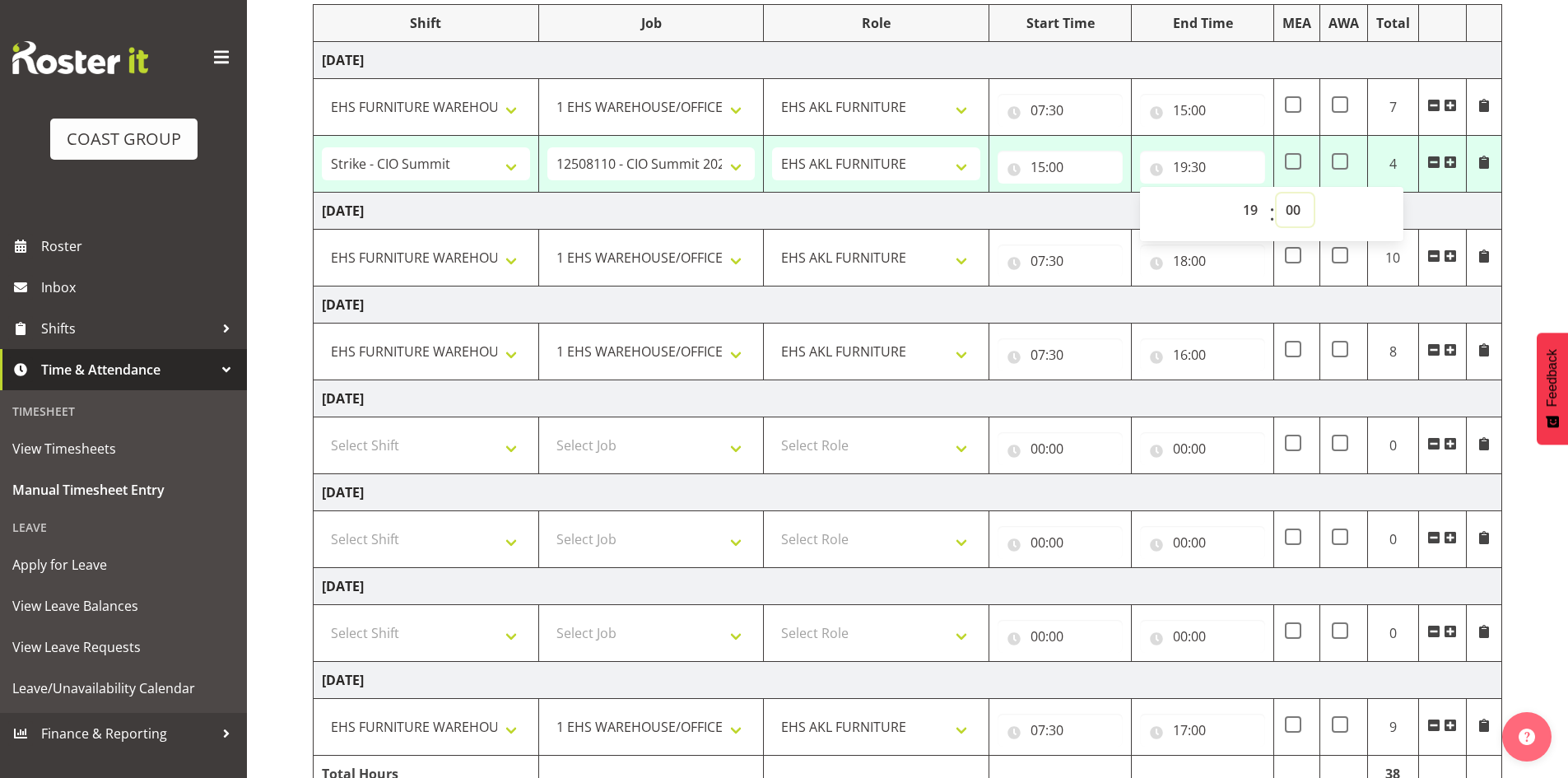
type input "19:00"
click at [1434, 207] on td "Thursday 21st August 2025" at bounding box center [908, 211] width 1188 height 37
click at [1292, 158] on span at bounding box center [1292, 161] width 17 height 17
click at [1292, 158] on input "checkbox" at bounding box center [1289, 161] width 11 height 11
checkbox input "true"
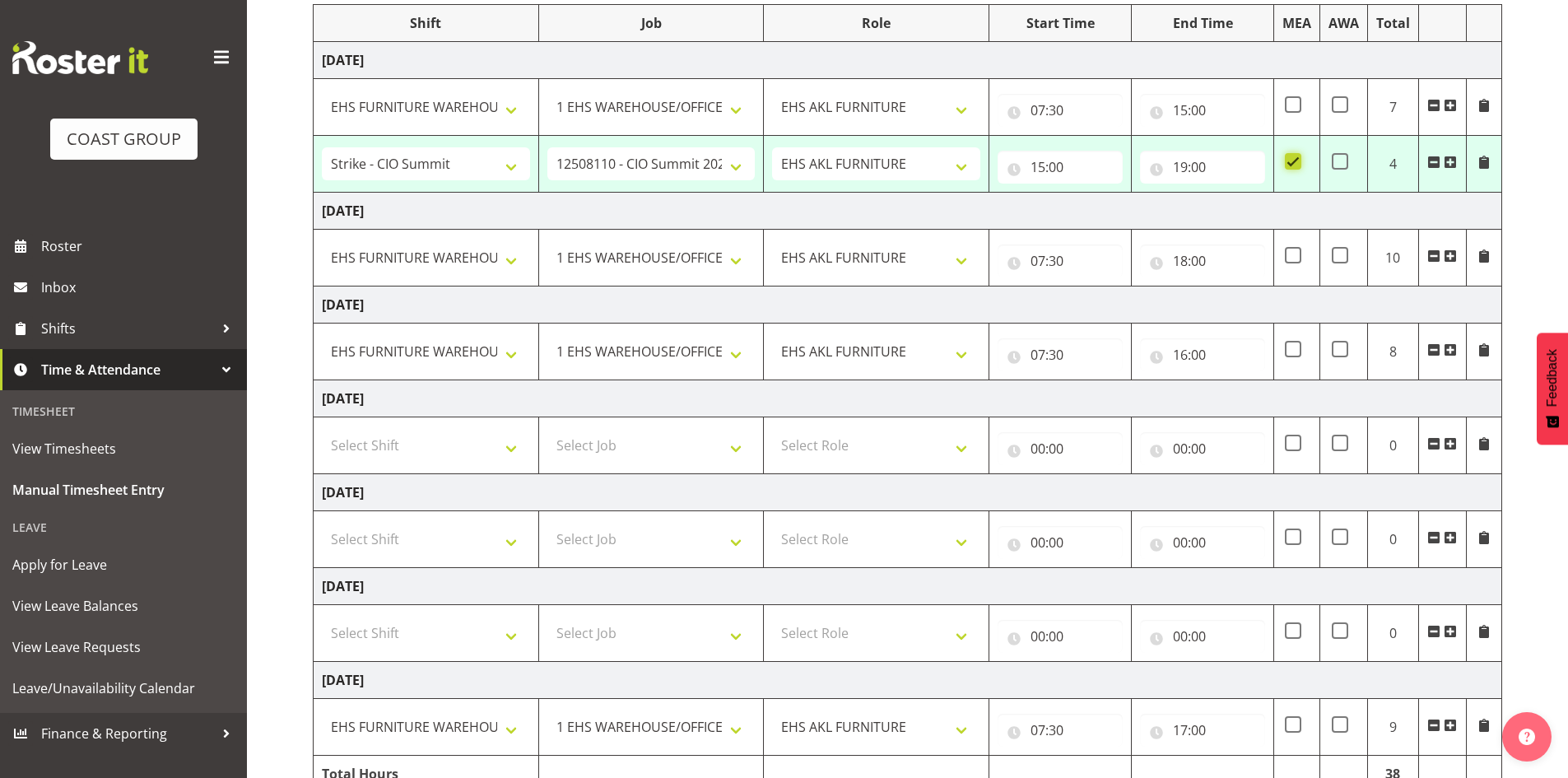
scroll to position [301, 0]
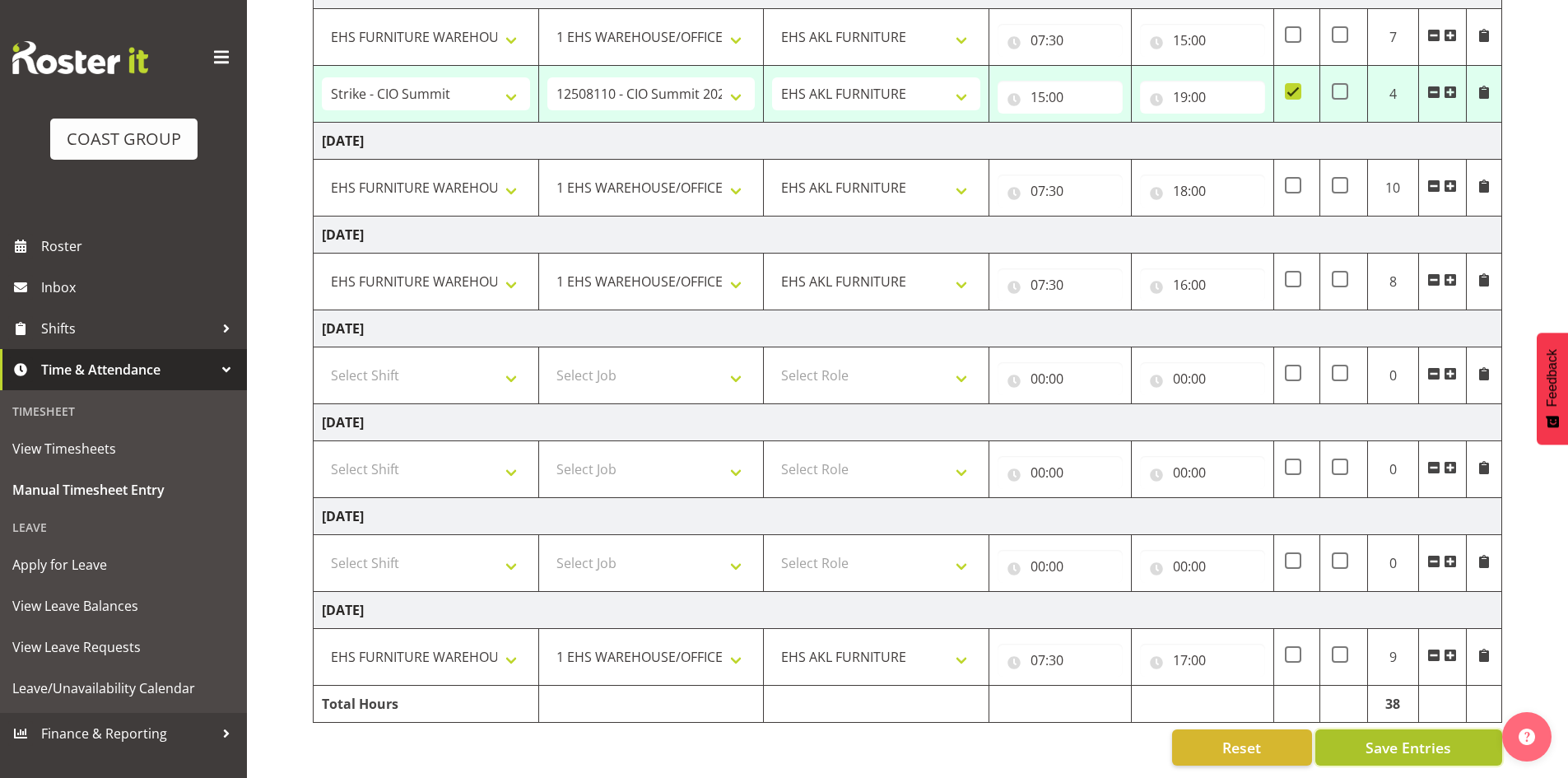
click at [1392, 736] on span "Save Entries" at bounding box center [1408, 747] width 86 height 22
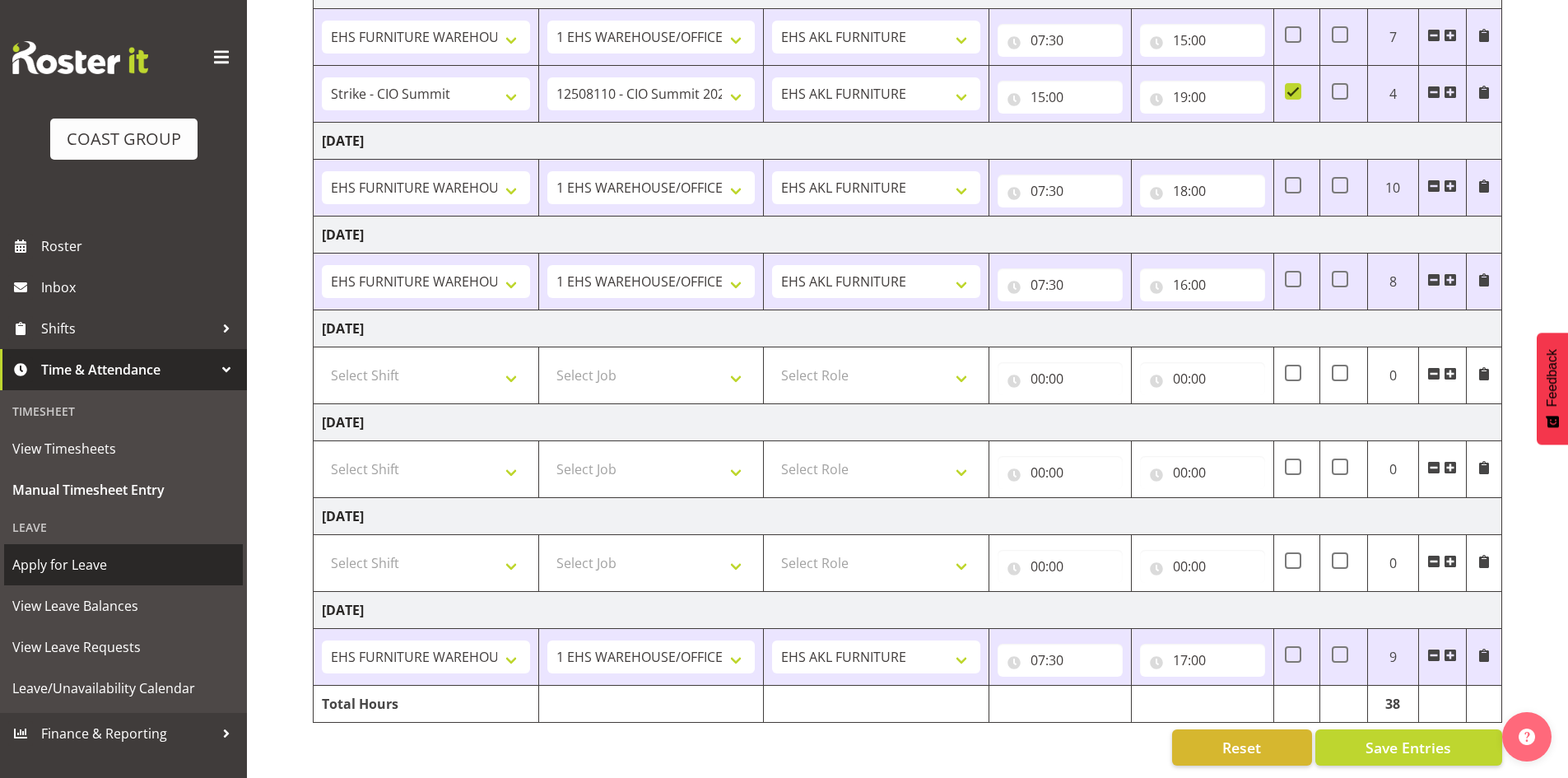
click at [106, 577] on link "Apply for Leave" at bounding box center [123, 564] width 238 height 42
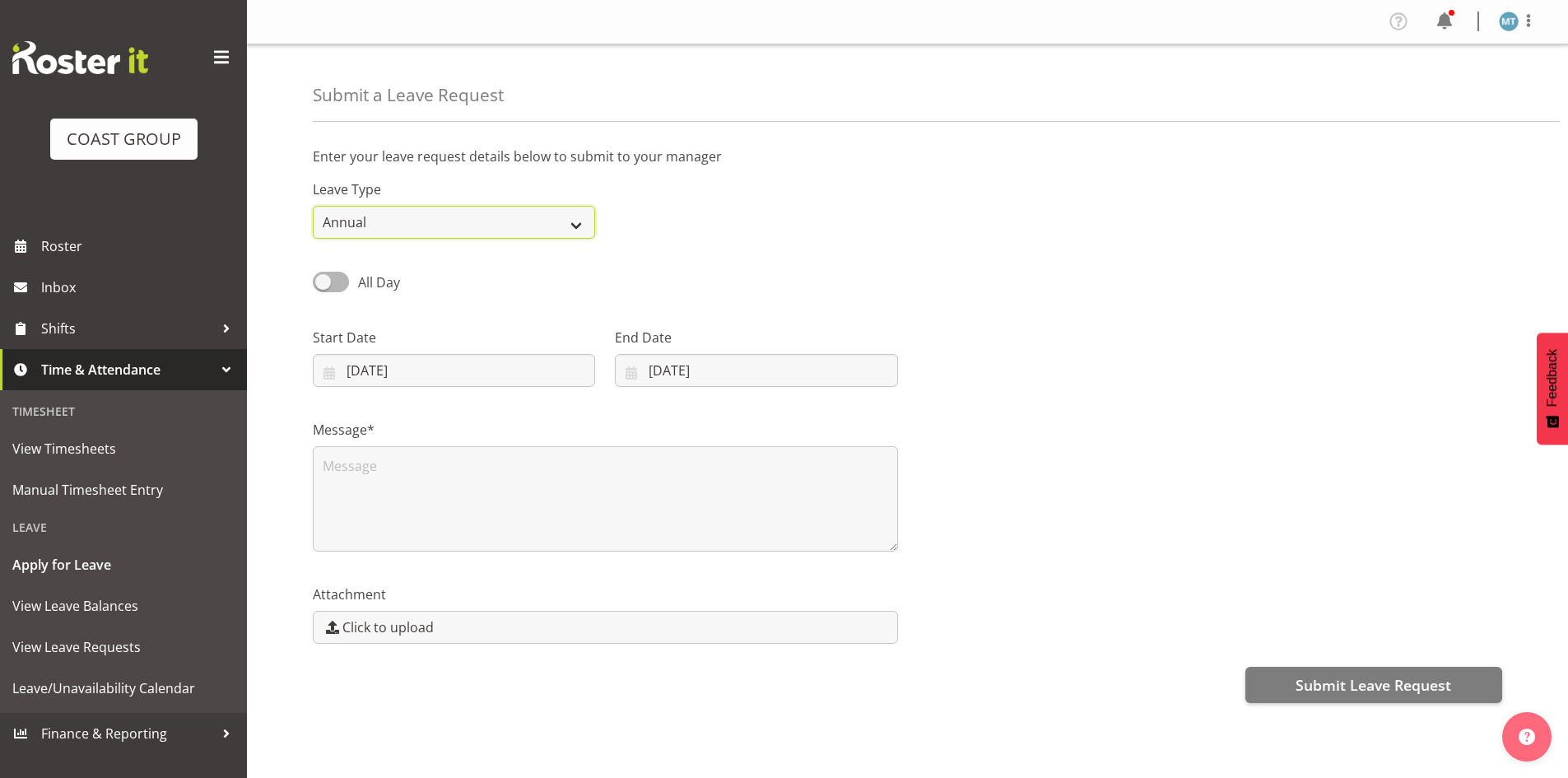
click at [367, 233] on select "Annual Sick Leave Without Pay Bereavement Domestic Violence Parental Jury Servi…" at bounding box center [453, 221] width 282 height 33
select select "Sick"
click at [312, 206] on select "Annual Sick Leave Without Pay Bereavement Domestic Violence Parental Jury Servi…" at bounding box center [453, 221] width 282 height 33
click at [383, 366] on input "26/08/2025" at bounding box center [453, 370] width 282 height 33
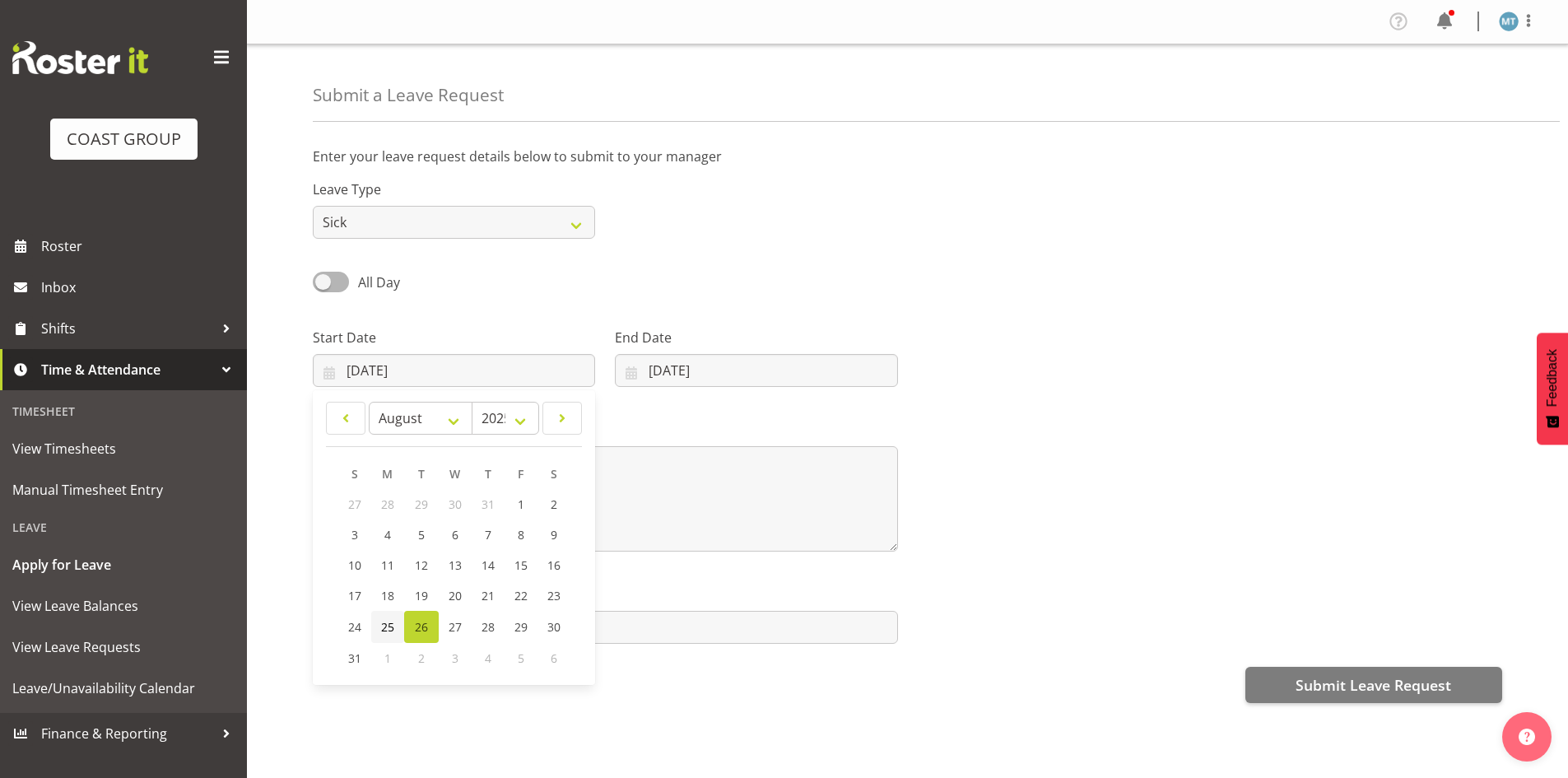
click at [384, 621] on span "25" at bounding box center [387, 627] width 13 height 16
type input "25/08/2025"
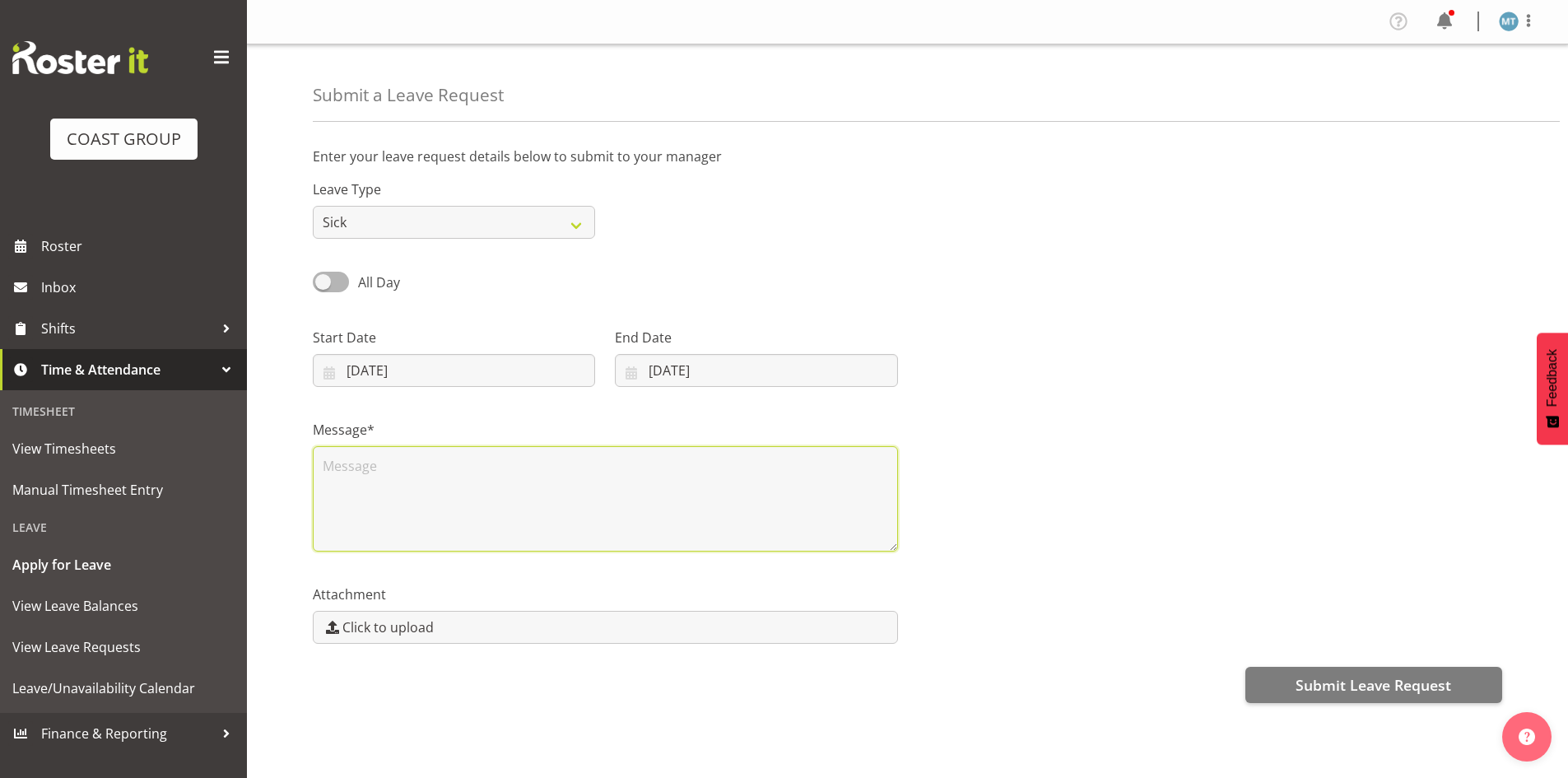
click at [419, 463] on textarea at bounding box center [605, 498] width 585 height 106
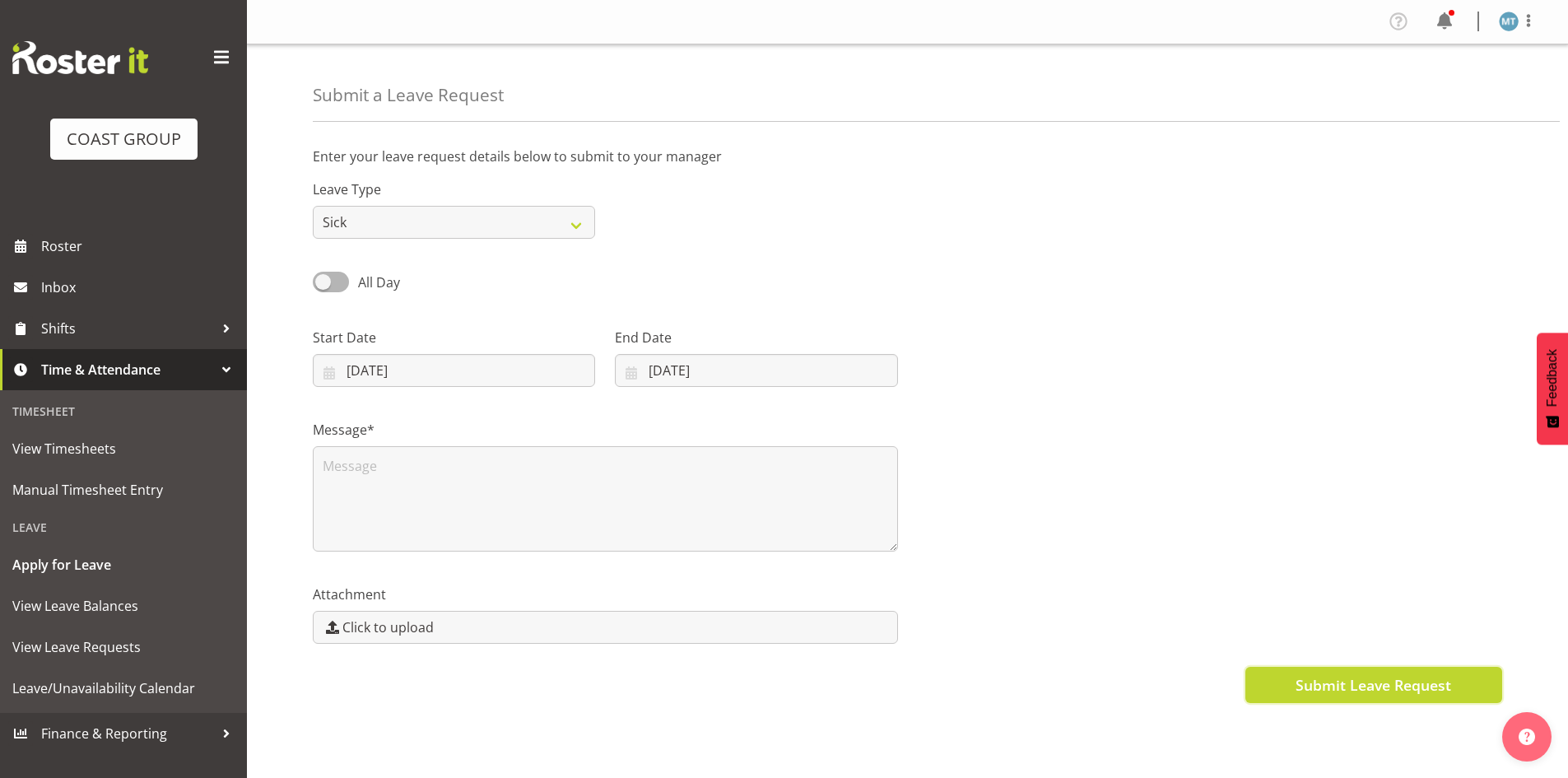
click at [1314, 681] on span "Submit Leave Request" at bounding box center [1372, 685] width 155 height 22
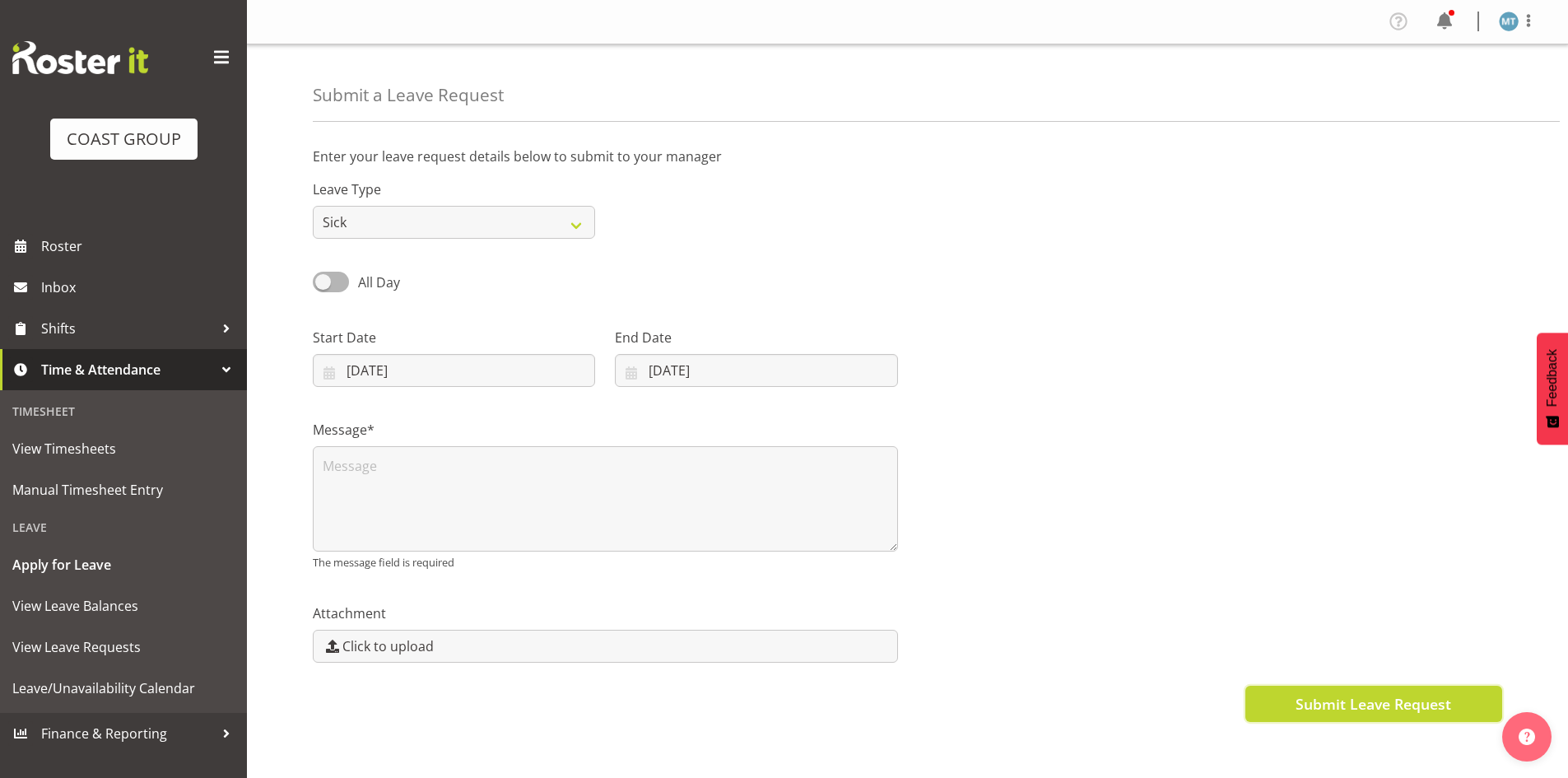
click at [1317, 693] on span "Submit Leave Request" at bounding box center [1372, 704] width 155 height 22
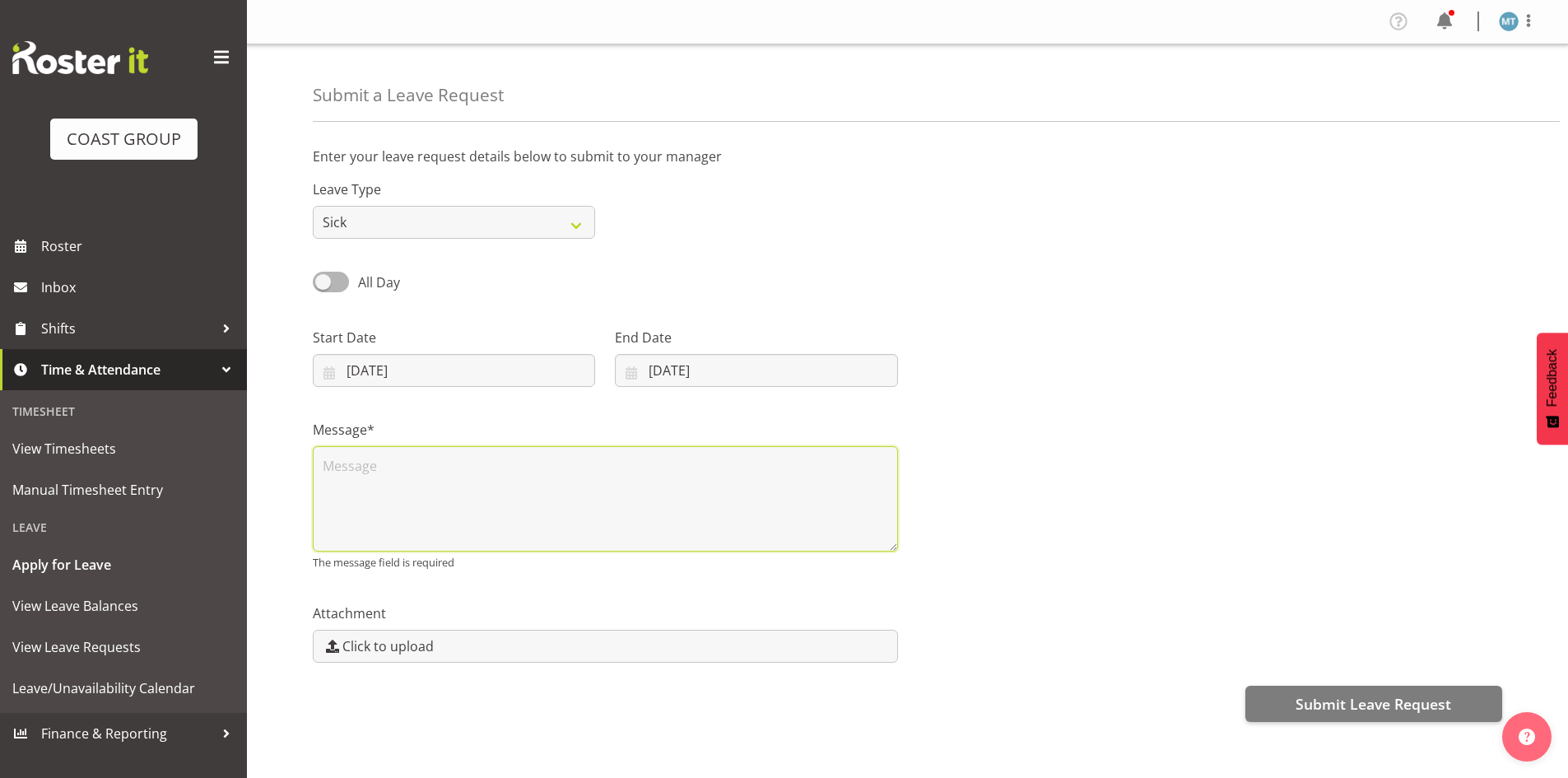
click at [335, 473] on textarea at bounding box center [605, 498] width 585 height 106
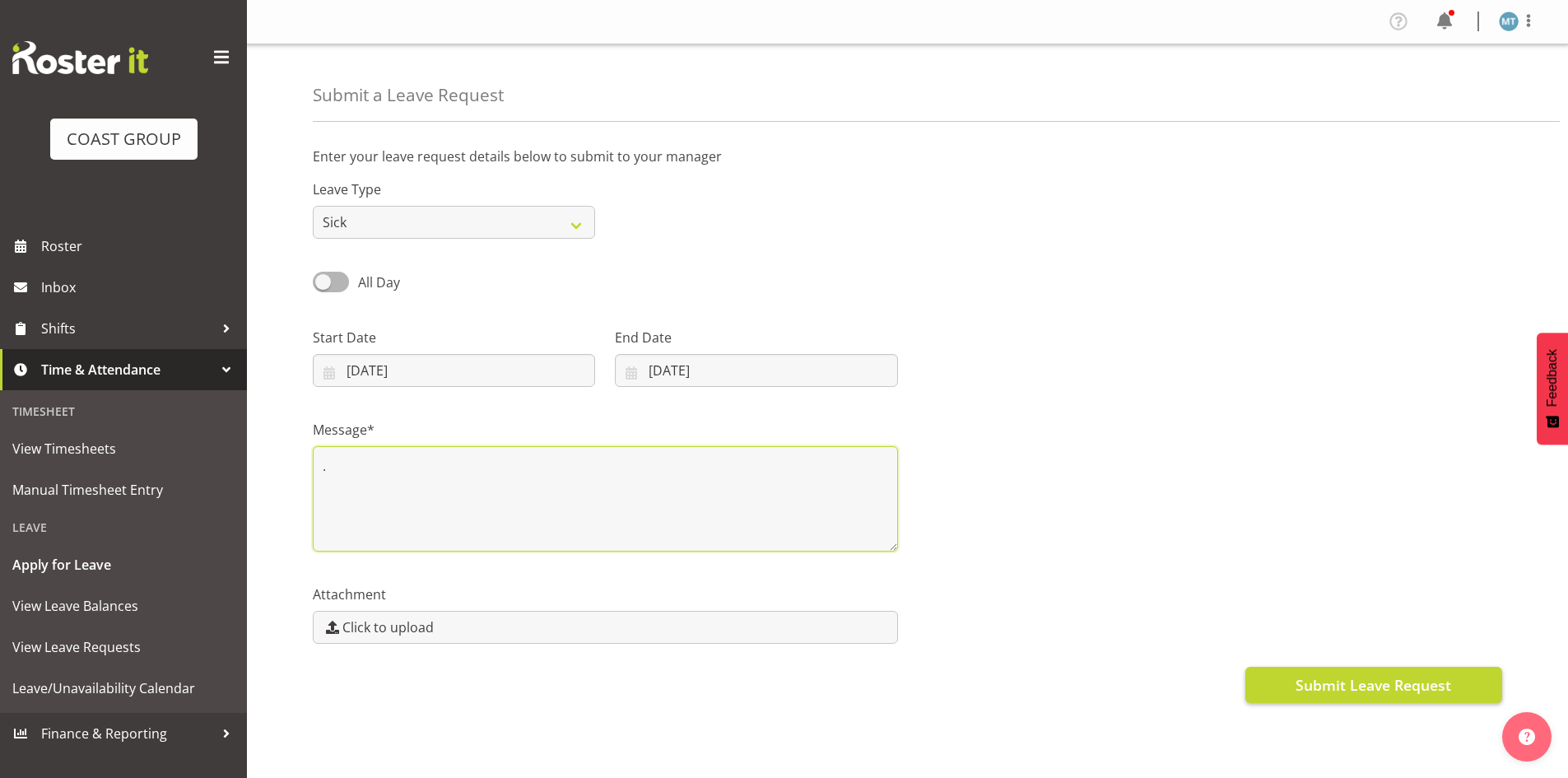
type textarea "."
click at [1324, 685] on span "Submit Leave Request" at bounding box center [1372, 685] width 155 height 22
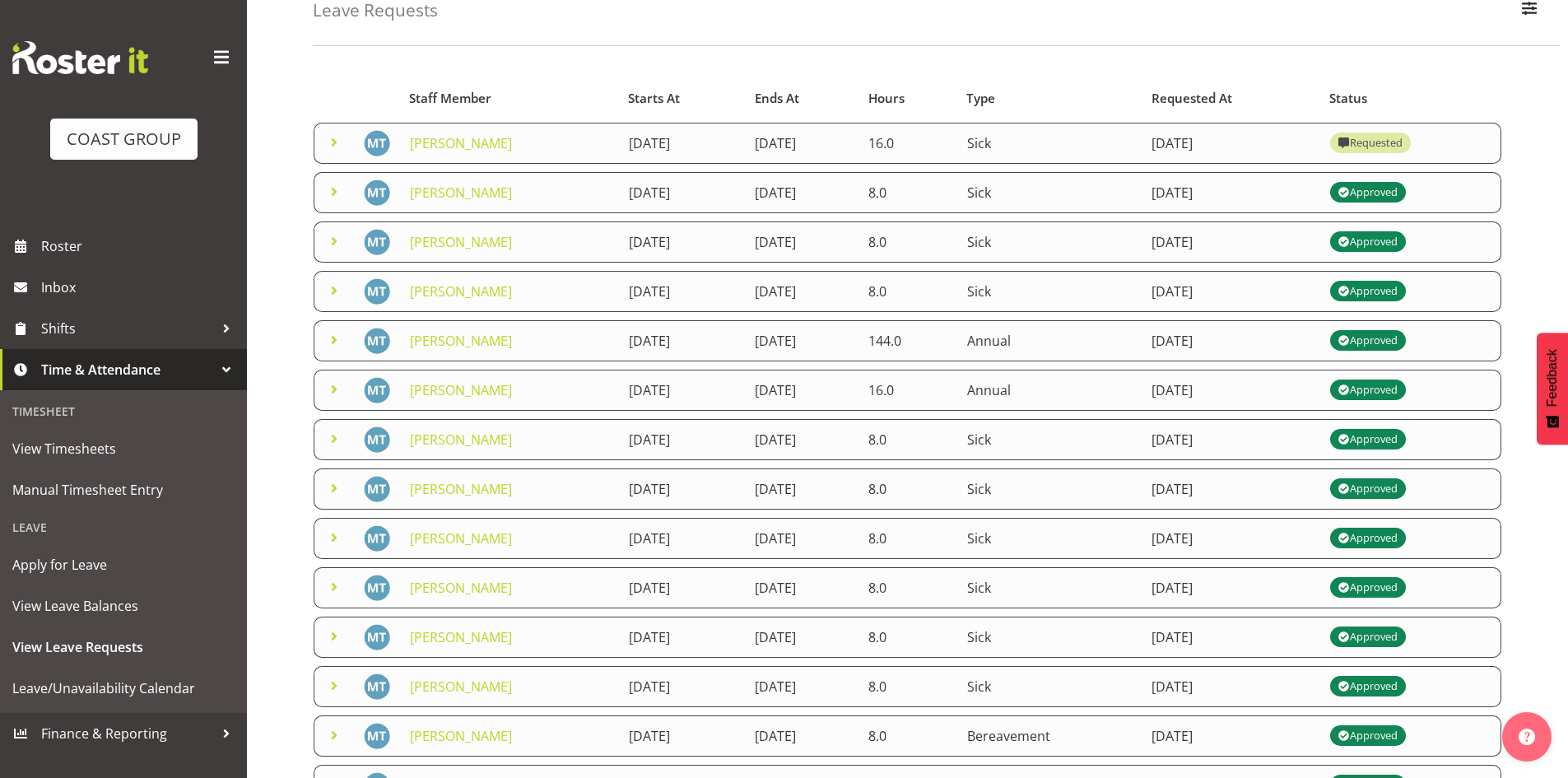
scroll to position [92, 0]
